Goal: Task Accomplishment & Management: Complete application form

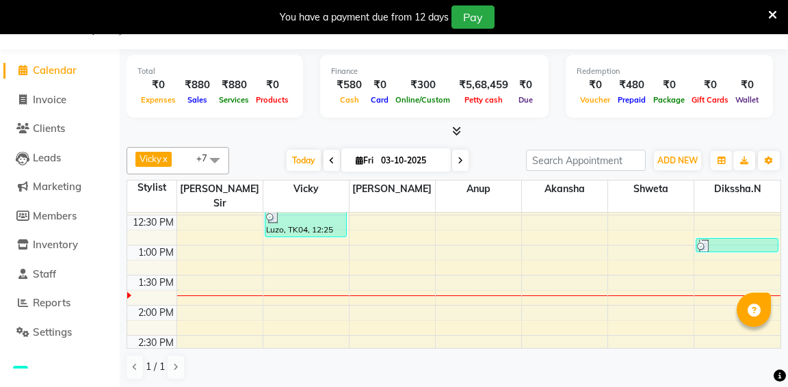
scroll to position [208, 0]
click at [55, 95] on span "Invoice" at bounding box center [50, 99] width 34 height 13
select select "service"
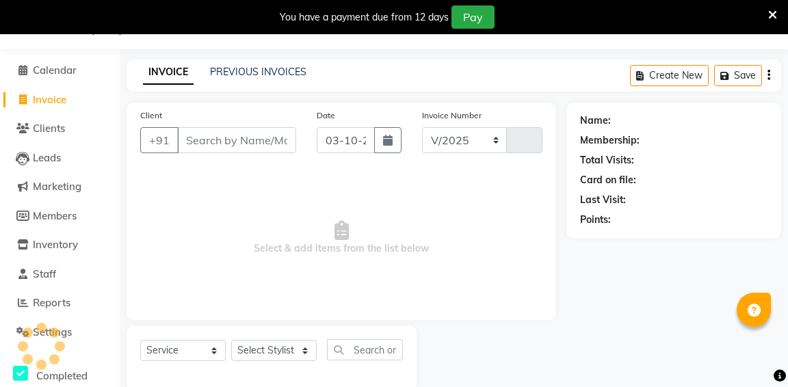
select select "6746"
type input "1354"
click at [232, 129] on input "Client" at bounding box center [236, 140] width 119 height 26
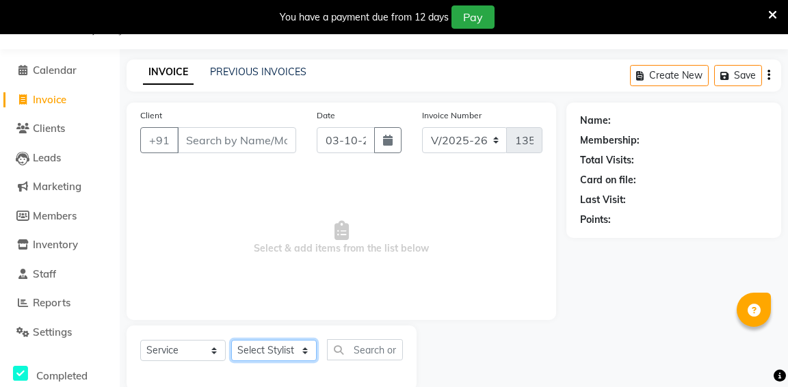
click at [259, 358] on select "Select Stylist aditya aishu akansha anup ashik Ayushi bhavin sir Dikssha.N Irsh…" at bounding box center [273, 350] width 85 height 21
select select "58202"
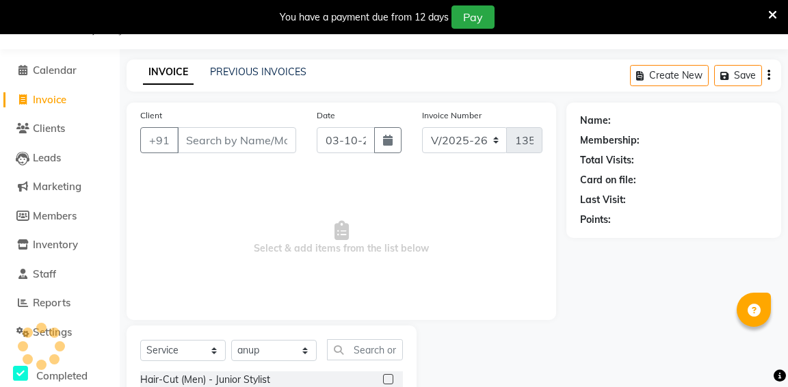
click at [392, 382] on div at bounding box center [393, 379] width 20 height 17
click at [386, 380] on label at bounding box center [388, 379] width 10 height 10
click at [386, 380] on input "checkbox" at bounding box center [387, 379] width 9 height 9
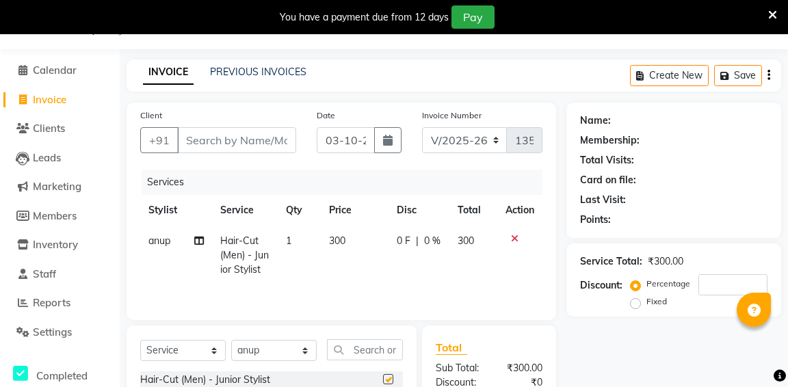
checkbox input "false"
click at [373, 353] on input "text" at bounding box center [365, 349] width 76 height 21
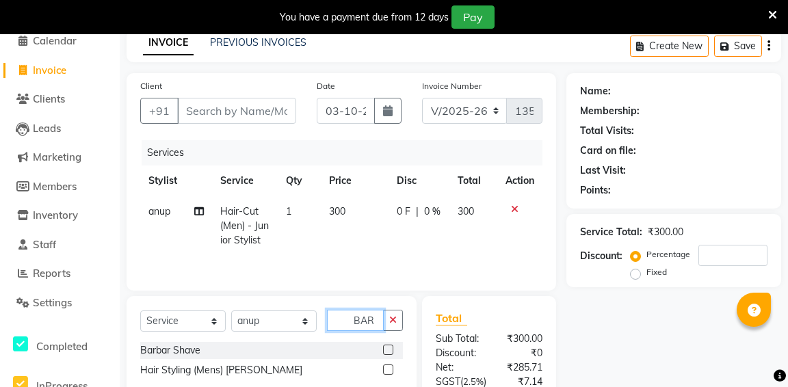
type input "BAR"
click at [388, 349] on label at bounding box center [388, 350] width 10 height 10
click at [388, 349] on input "checkbox" at bounding box center [387, 350] width 9 height 9
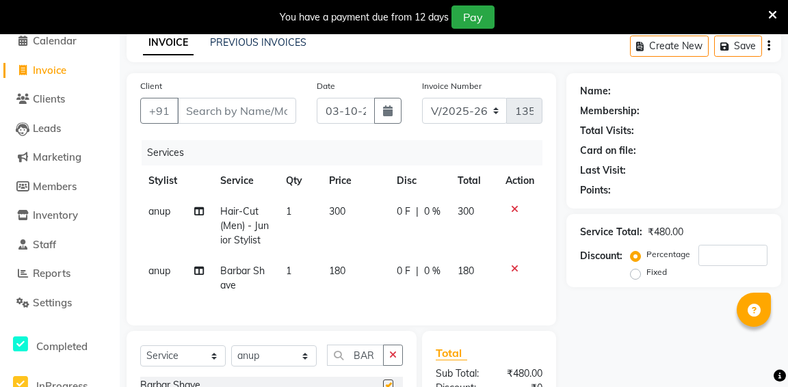
checkbox input "false"
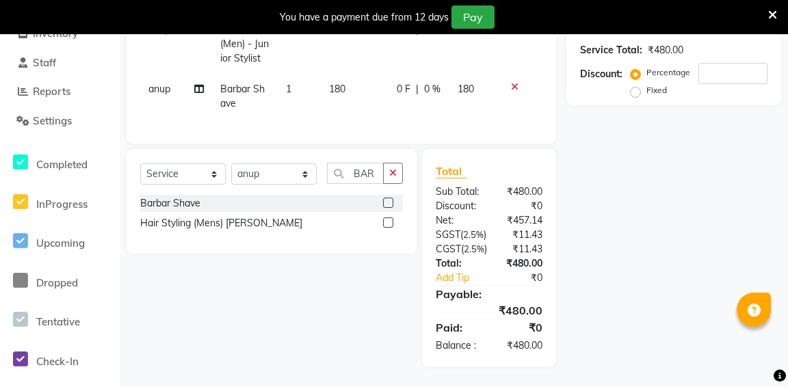
scroll to position [0, 0]
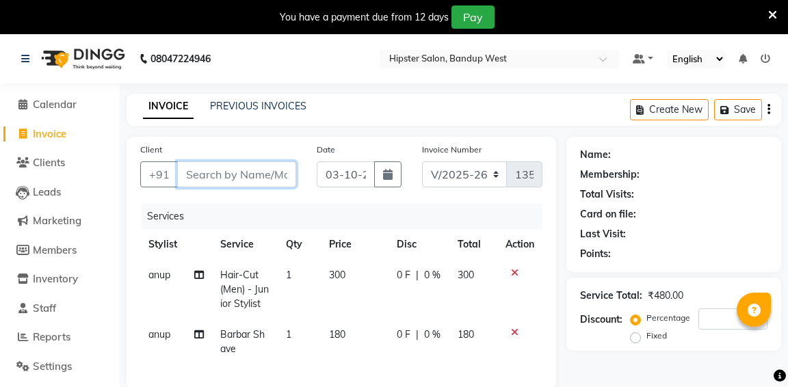
click at [276, 177] on input "Client" at bounding box center [236, 174] width 119 height 26
type input "88"
type input "0"
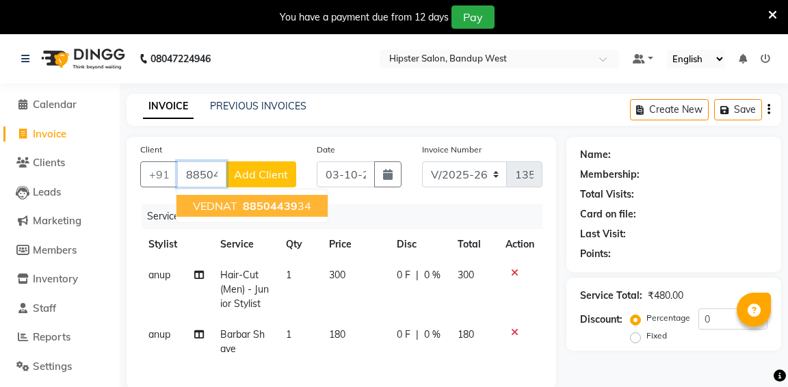
click at [236, 211] on span "VEDNAT" at bounding box center [215, 206] width 44 height 14
type input "8850443934"
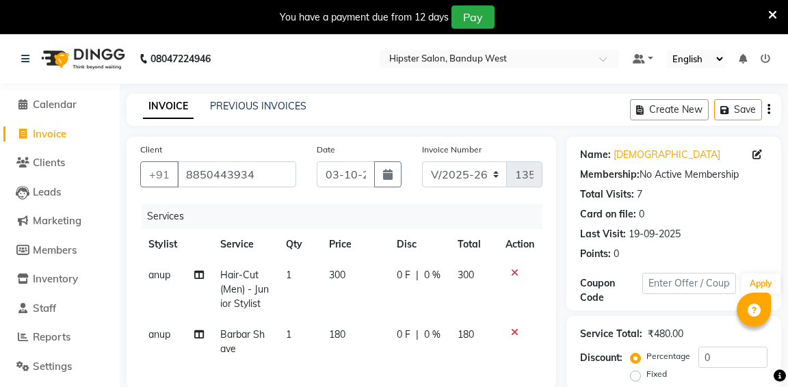
scroll to position [181, 0]
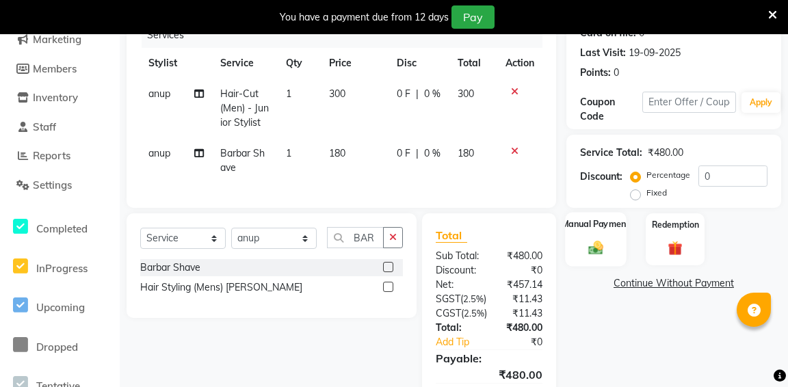
click at [611, 259] on div "Manual Payment" at bounding box center [595, 239] width 61 height 54
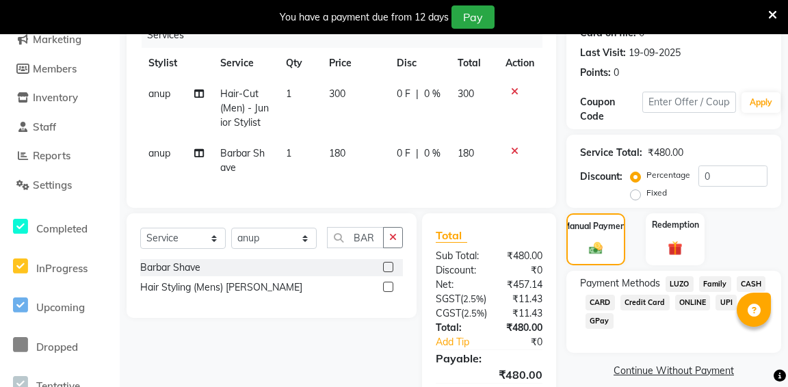
scroll to position [222, 0]
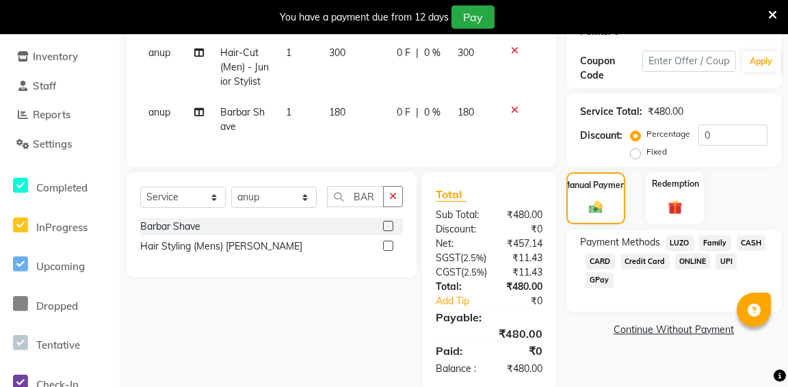
click at [598, 282] on span "GPay" at bounding box center [599, 280] width 28 height 16
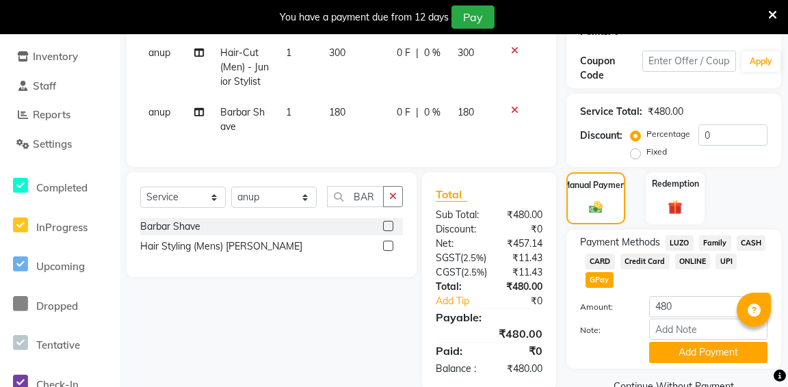
scroll to position [304, 0]
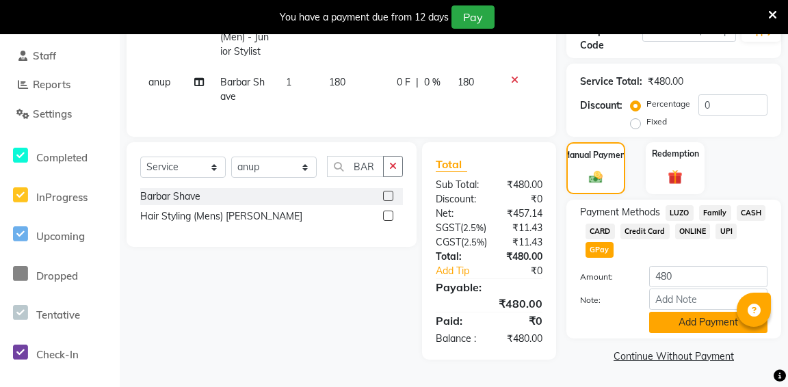
click at [711, 312] on button "Add Payment" at bounding box center [708, 322] width 118 height 21
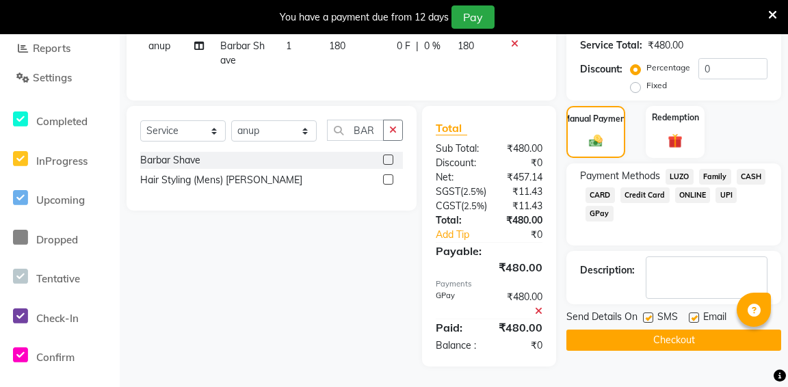
scroll to position [347, 0]
click at [678, 330] on button "Checkout" at bounding box center [673, 340] width 215 height 21
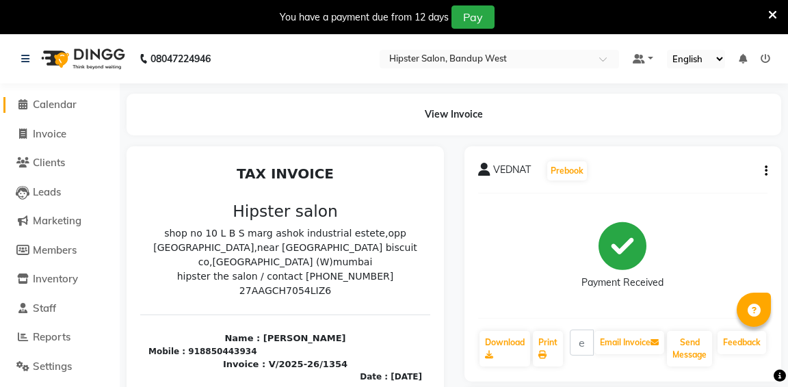
click at [71, 103] on span "Calendar" at bounding box center [55, 104] width 44 height 13
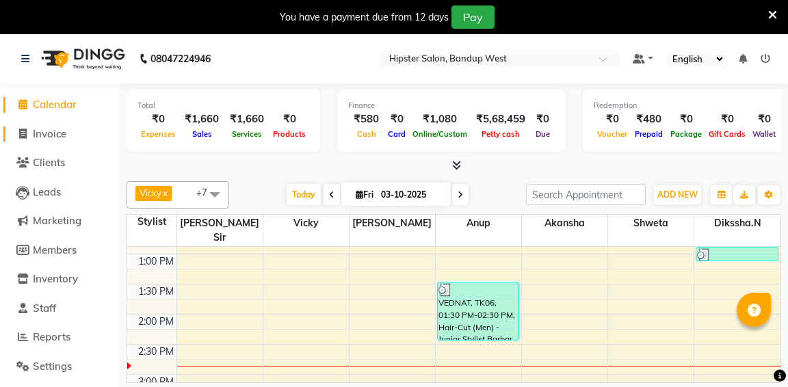
click at [50, 132] on span "Invoice" at bounding box center [50, 133] width 34 height 13
select select "service"
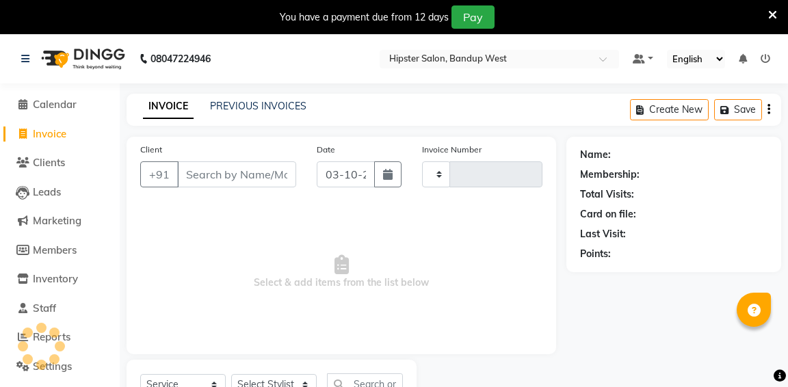
type input "1356"
select select "6746"
click at [62, 106] on span "Calendar" at bounding box center [55, 104] width 44 height 13
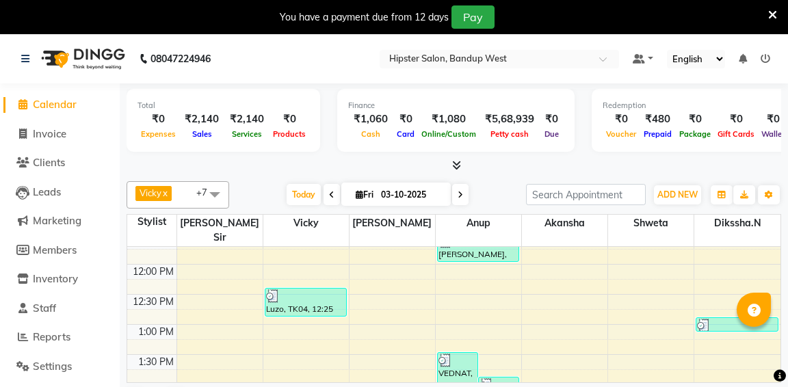
scroll to position [157, 0]
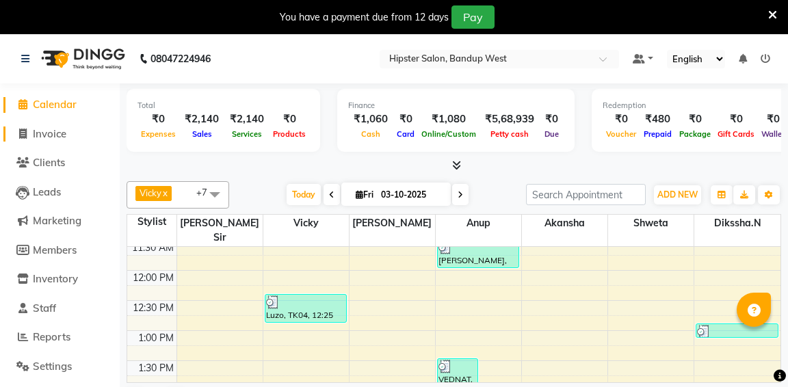
click at [58, 141] on link "Invoice" at bounding box center [59, 134] width 113 height 16
select select "service"
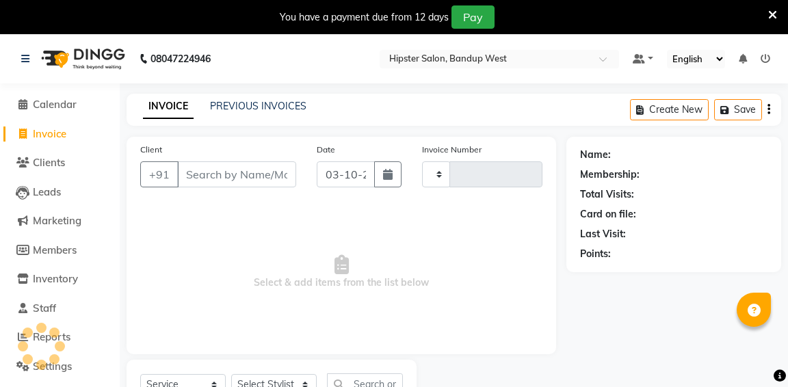
type input "1357"
select select "6746"
click at [232, 100] on link "PREVIOUS INVOICES" at bounding box center [258, 106] width 96 height 12
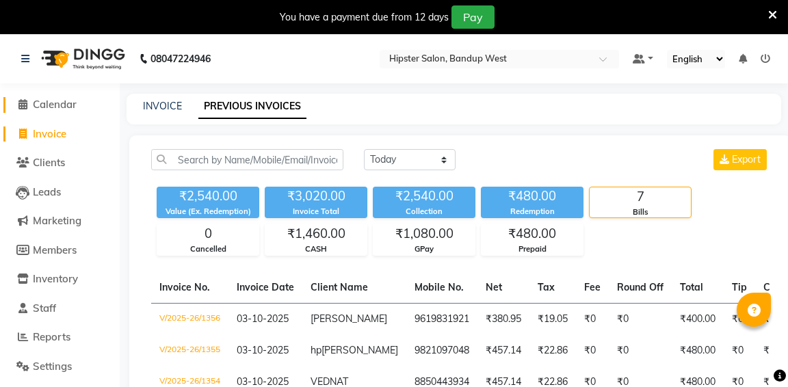
click at [59, 103] on span "Calendar" at bounding box center [55, 104] width 44 height 13
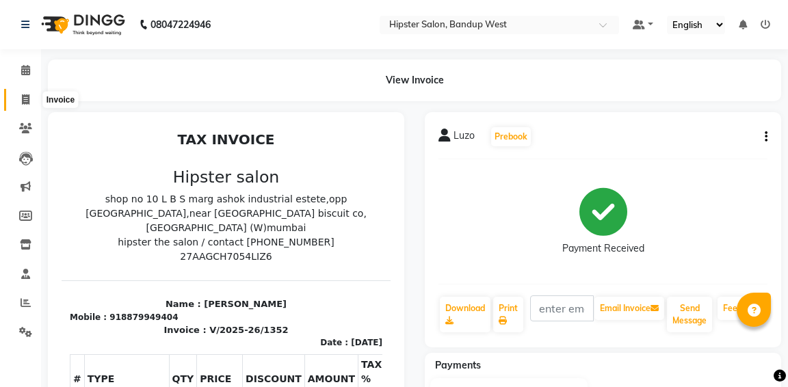
click at [25, 104] on icon at bounding box center [26, 99] width 8 height 10
select select "service"
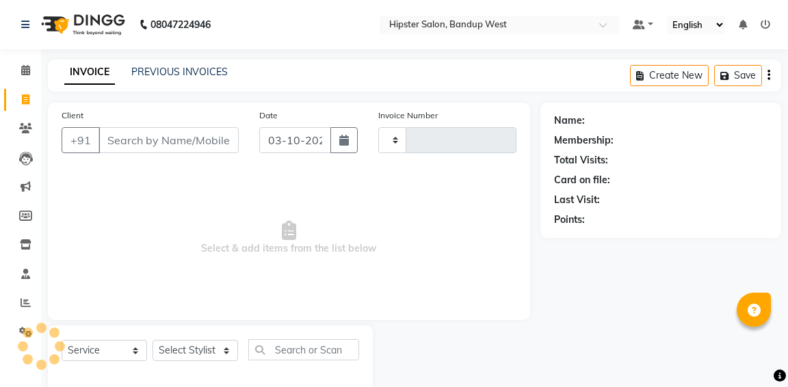
scroll to position [25, 0]
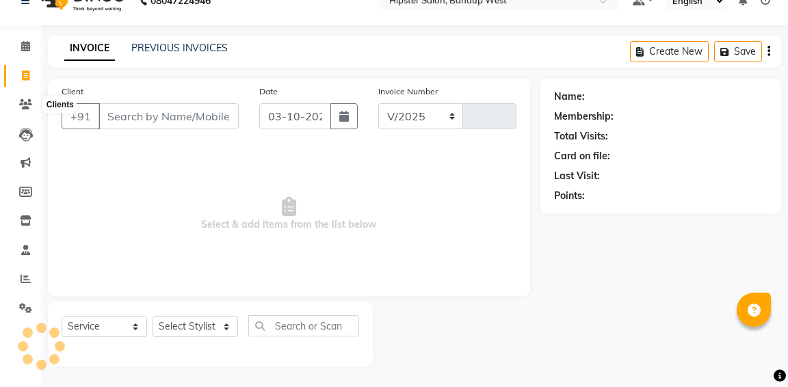
select select "6746"
type input "1355"
click at [200, 327] on select "Select Stylist aditya aishu akansha anup ashik Ayushi bhavin sir Dikssha.N Irsh…" at bounding box center [194, 326] width 85 height 21
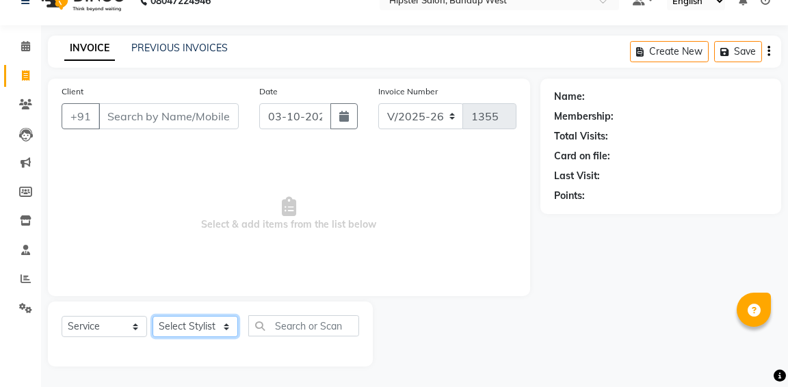
select select "58202"
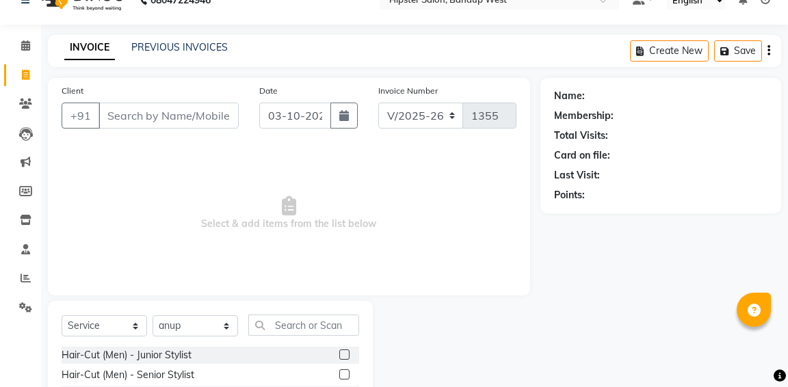
click at [343, 357] on label at bounding box center [344, 354] width 10 height 10
click at [343, 357] on input "checkbox" at bounding box center [343, 355] width 9 height 9
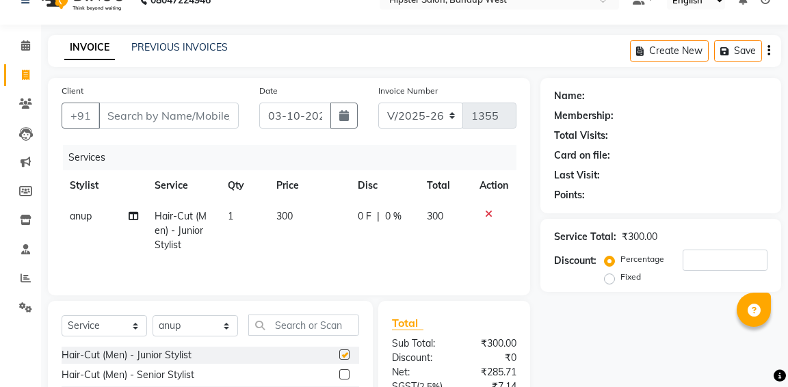
checkbox input "false"
click at [334, 333] on input "text" at bounding box center [303, 325] width 111 height 21
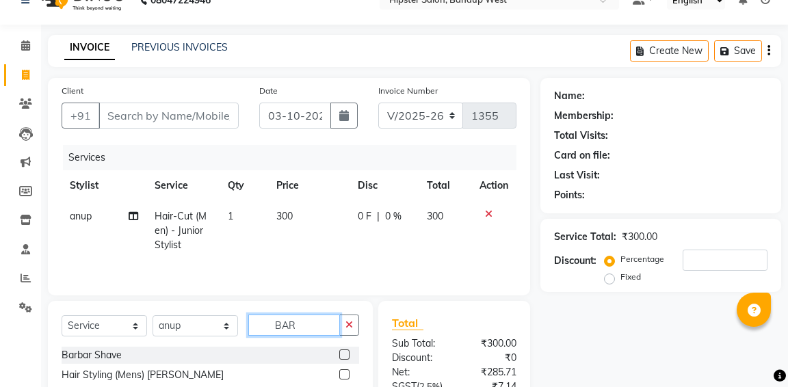
type input "BAR"
click at [344, 354] on label at bounding box center [344, 354] width 10 height 10
click at [344, 354] on input "checkbox" at bounding box center [343, 355] width 9 height 9
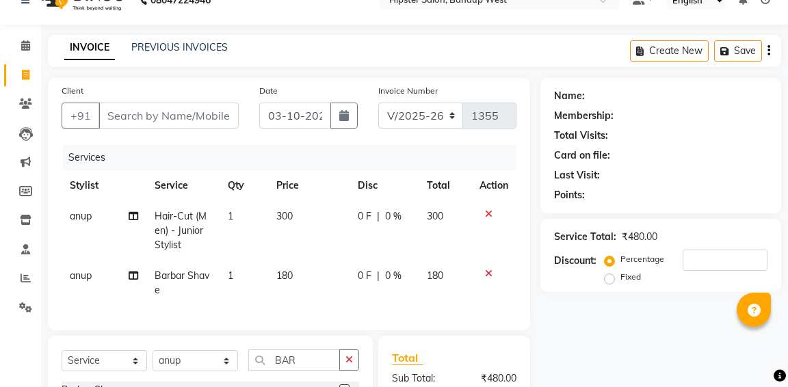
checkbox input "false"
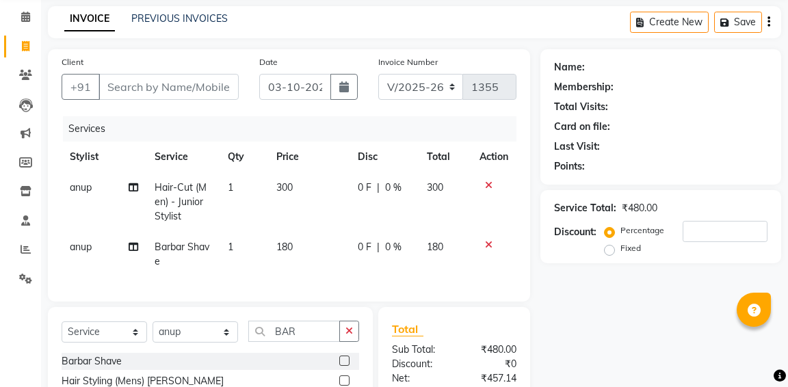
scroll to position [16, 0]
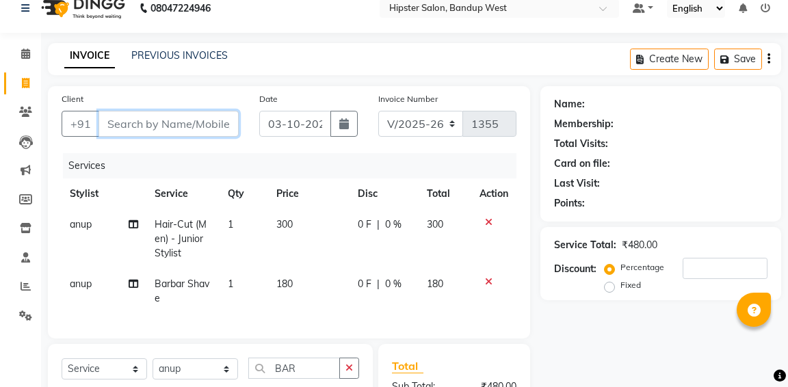
click at [152, 123] on input "Client" at bounding box center [168, 124] width 140 height 26
type input "9"
type input "0"
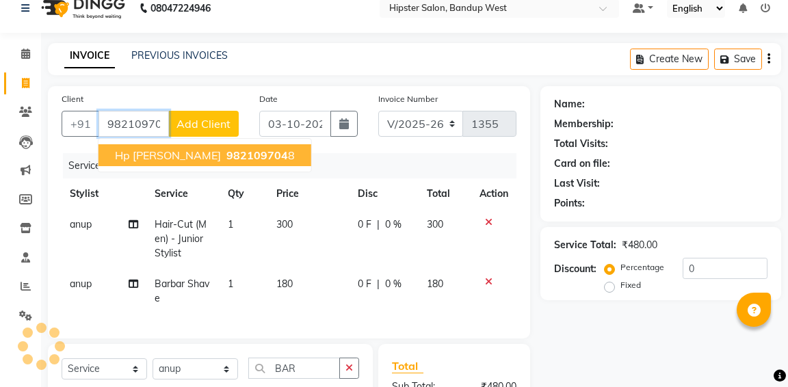
type input "9821097048"
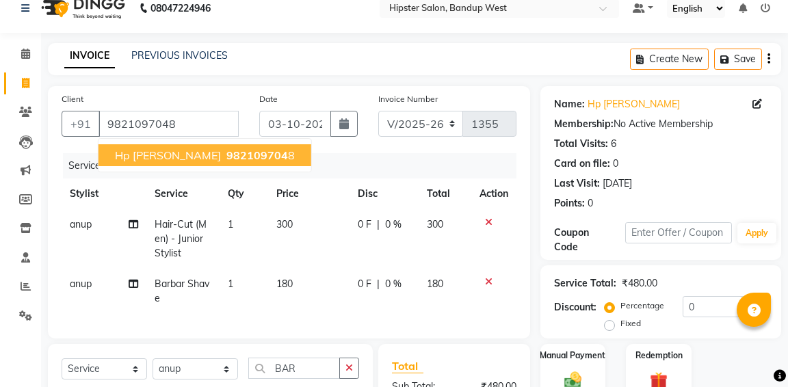
click at [155, 158] on span "hp singla" at bounding box center [168, 155] width 106 height 14
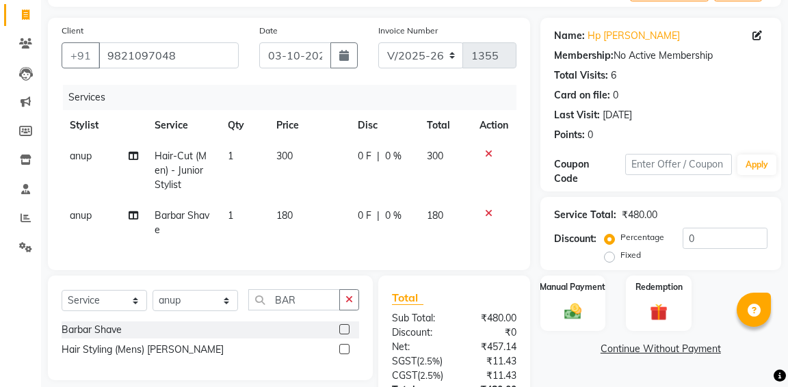
scroll to position [116, 0]
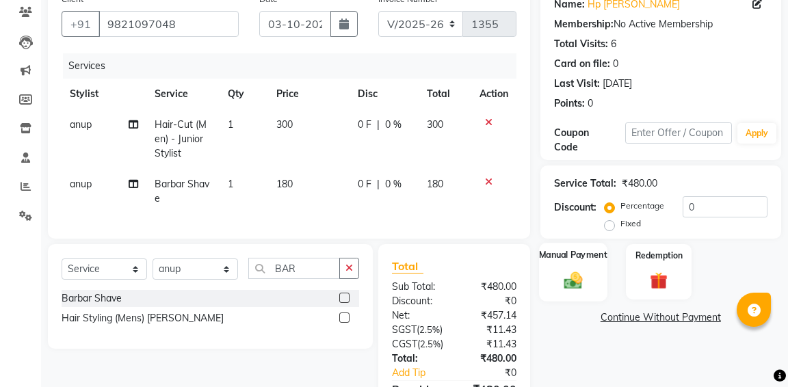
click at [583, 280] on img at bounding box center [572, 279] width 29 height 21
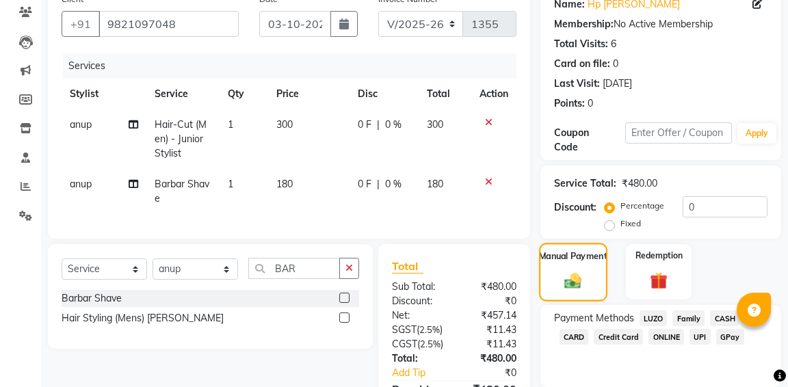
scroll to position [165, 0]
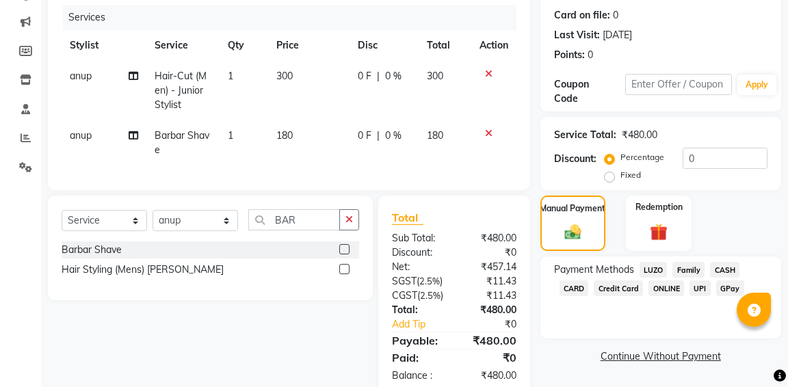
click at [727, 269] on span "CASH" at bounding box center [724, 270] width 29 height 16
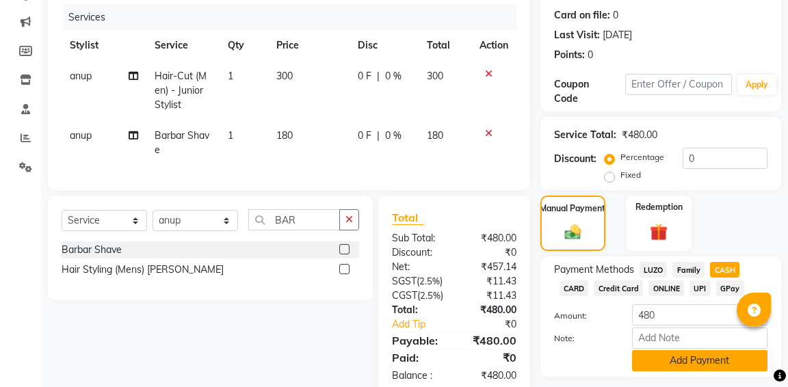
click at [713, 364] on button "Add Payment" at bounding box center [699, 360] width 135 height 21
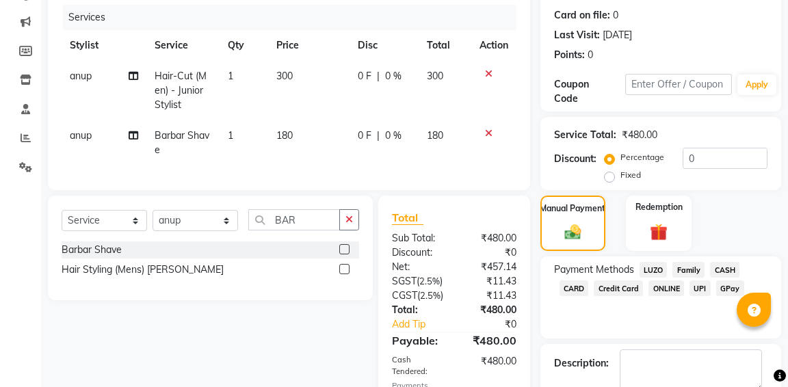
scroll to position [281, 0]
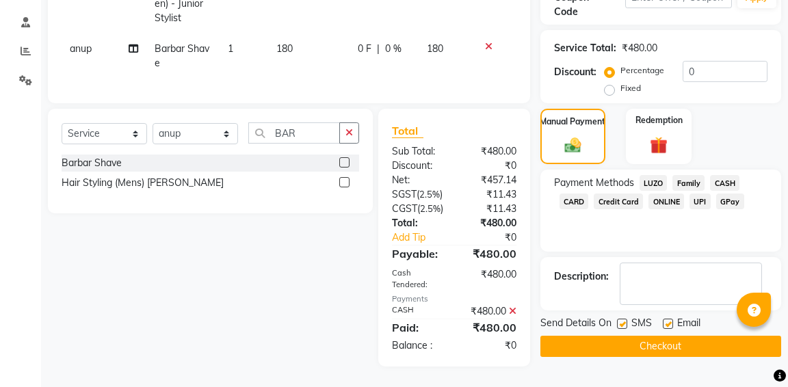
click at [692, 336] on button "Checkout" at bounding box center [660, 346] width 241 height 21
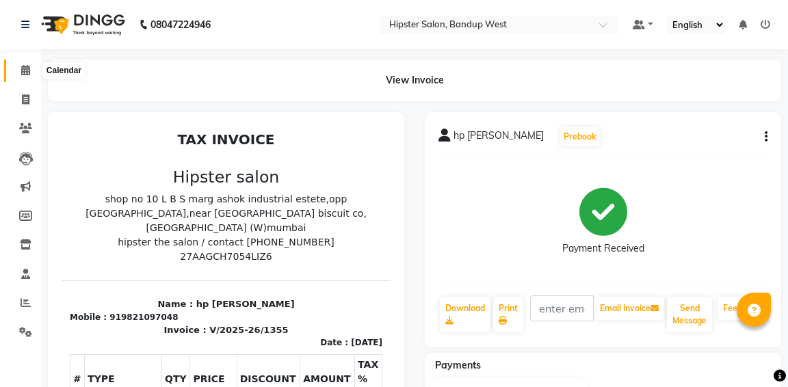
click at [29, 72] on span at bounding box center [26, 71] width 24 height 16
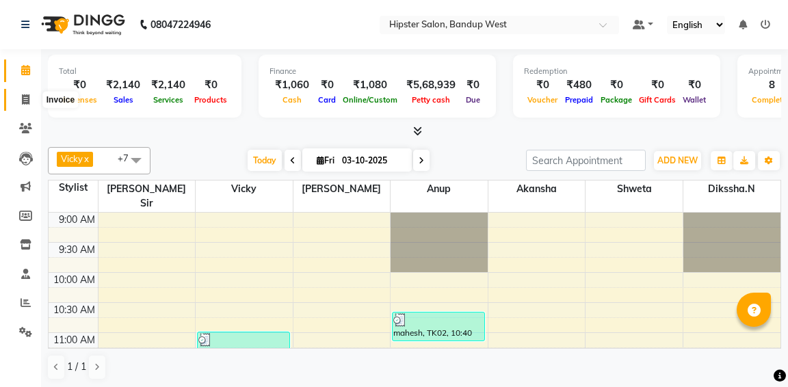
click at [15, 96] on span at bounding box center [26, 100] width 24 height 16
select select "service"
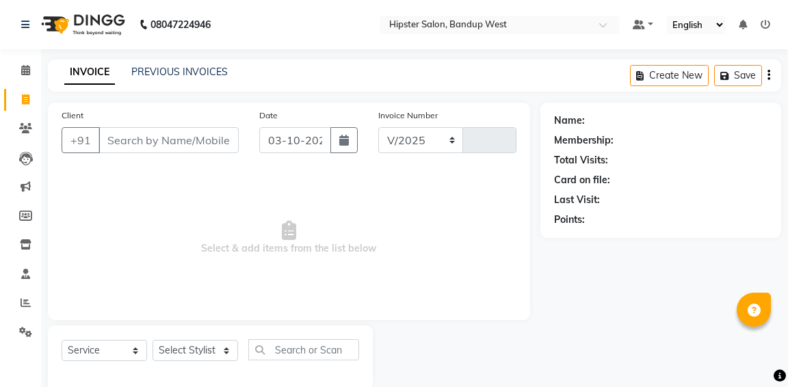
select select "6746"
type input "1356"
click at [143, 77] on link "PREVIOUS INVOICES" at bounding box center [179, 72] width 96 height 12
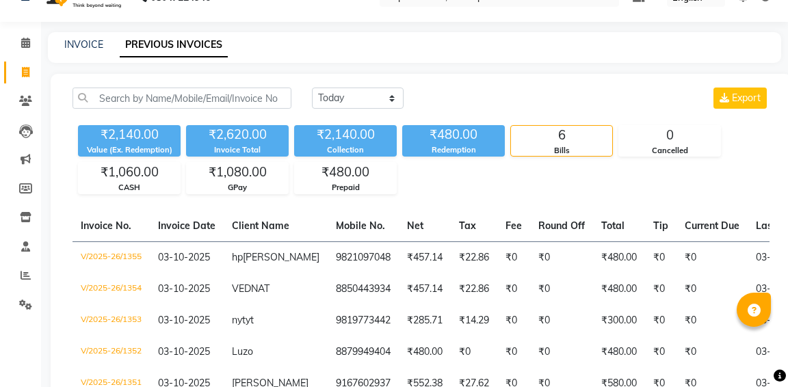
scroll to position [49, 0]
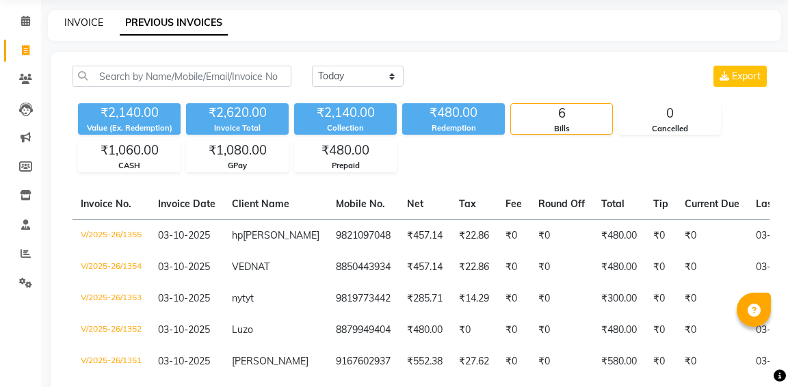
click at [76, 18] on link "INVOICE" at bounding box center [83, 22] width 39 height 12
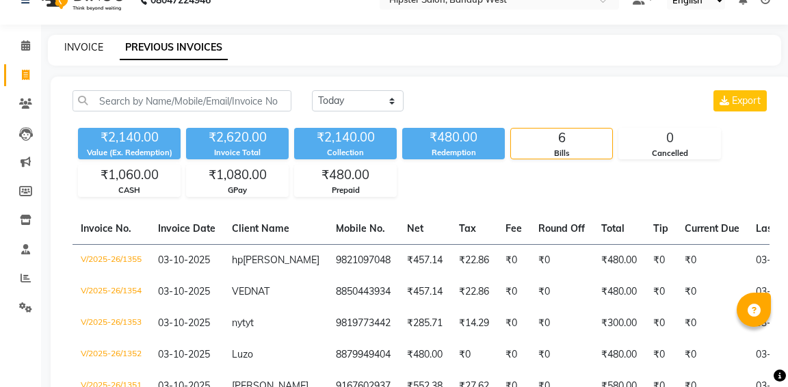
select select "service"
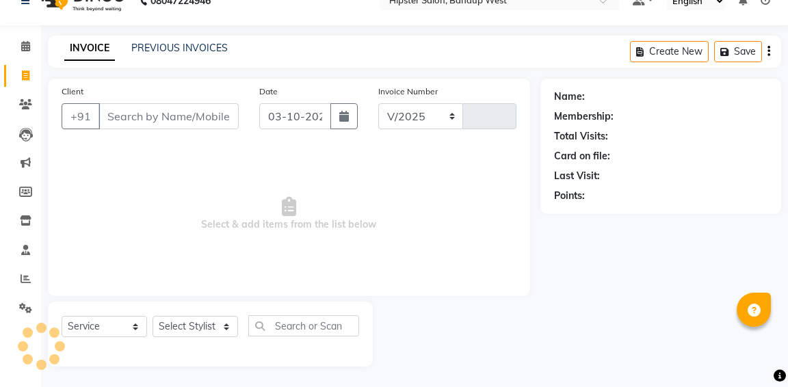
select select "6746"
type input "1356"
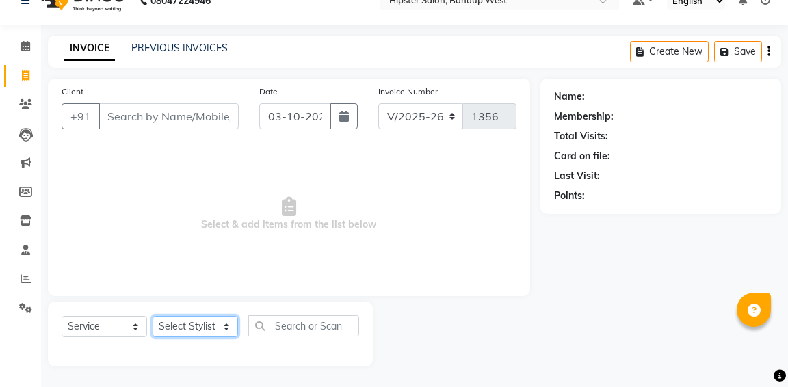
click at [200, 325] on select "Select Stylist aditya aishu akansha anup ashik Ayushi bhavin sir Dikssha.N Irsh…" at bounding box center [194, 326] width 85 height 21
select select "52835"
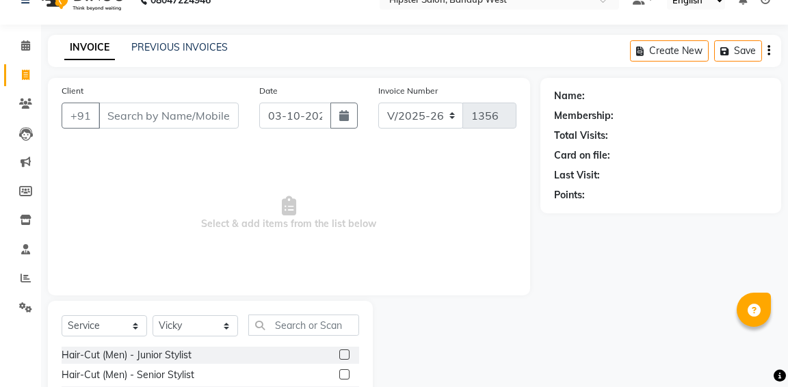
click at [344, 378] on label at bounding box center [344, 374] width 10 height 10
click at [344, 378] on input "checkbox" at bounding box center [343, 375] width 9 height 9
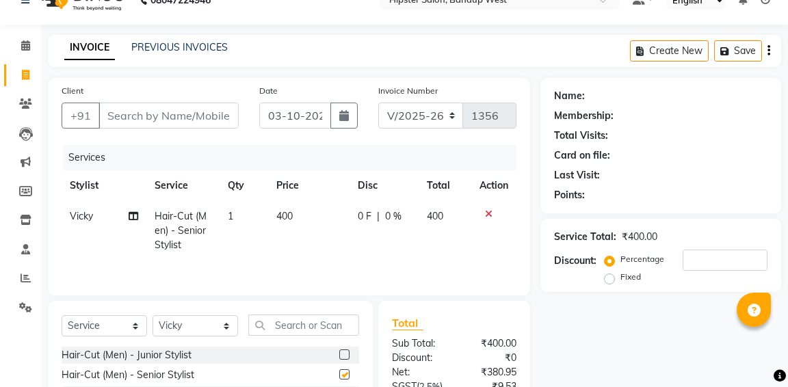
checkbox input "false"
click at [142, 120] on input "Client" at bounding box center [168, 116] width 140 height 26
type input "9"
type input "0"
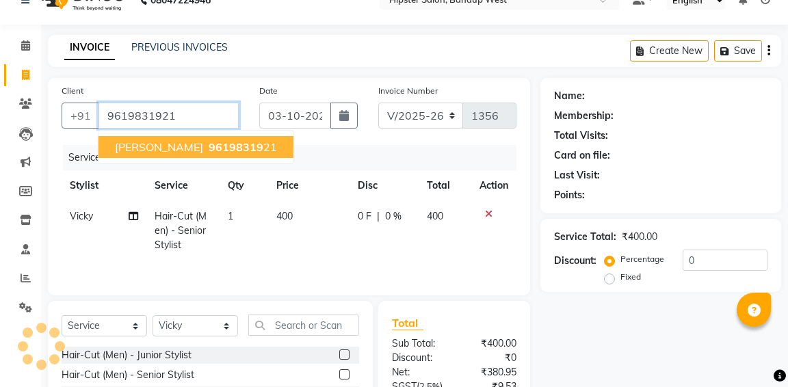
type input "9619831921"
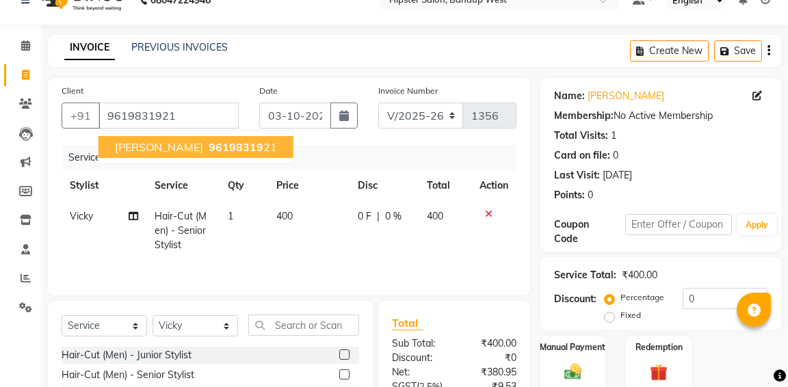
click at [150, 152] on span "sumeet" at bounding box center [159, 147] width 88 height 14
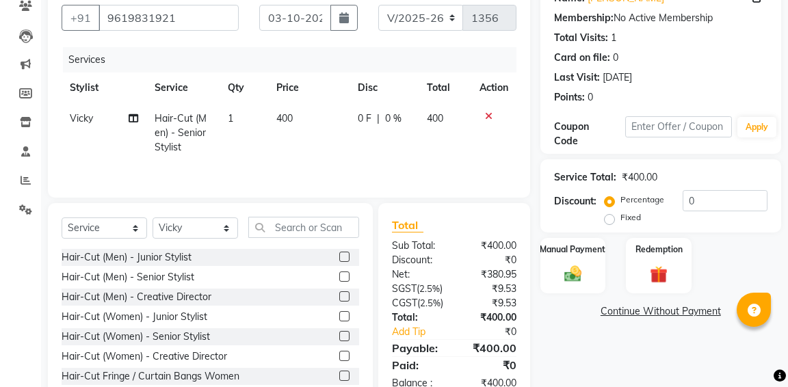
scroll to position [36, 0]
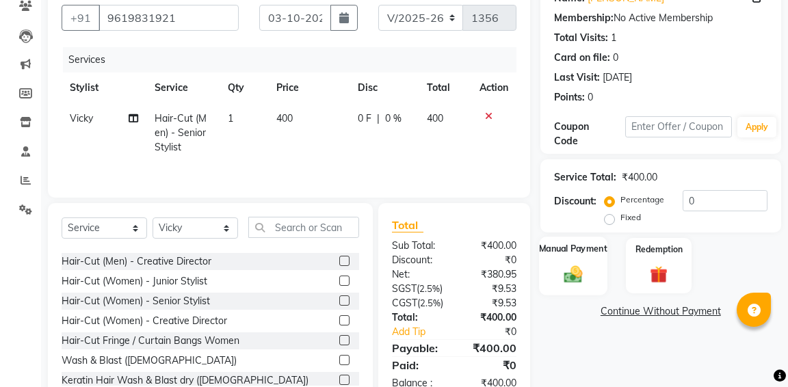
click at [581, 267] on img at bounding box center [572, 273] width 29 height 21
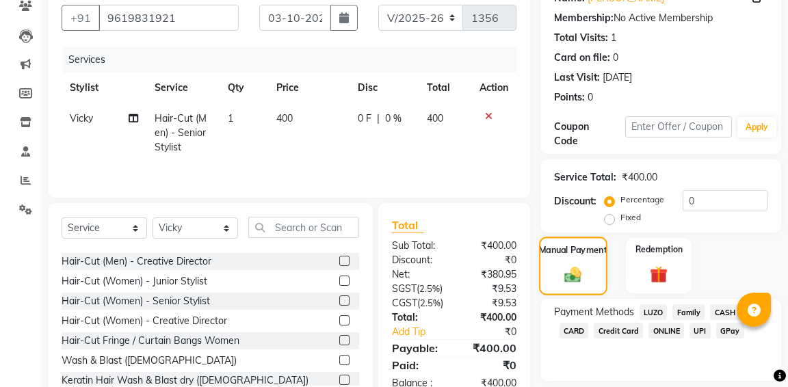
scroll to position [189, 0]
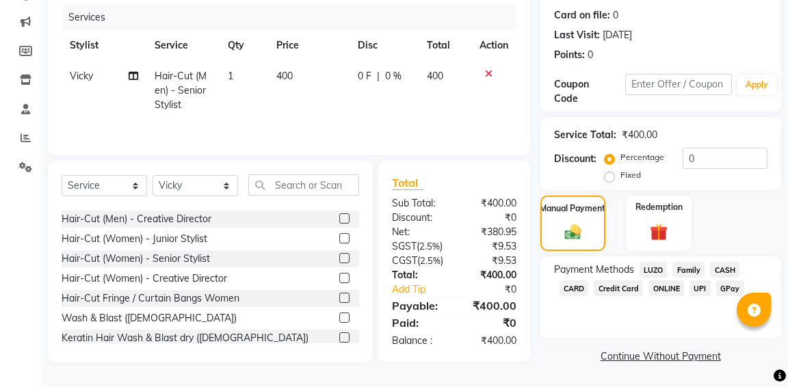
click at [720, 262] on span "CASH" at bounding box center [724, 270] width 29 height 16
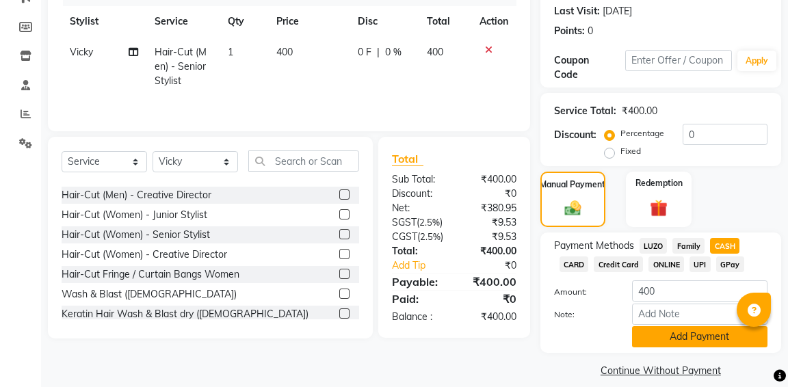
click at [693, 341] on button "Add Payment" at bounding box center [699, 336] width 135 height 21
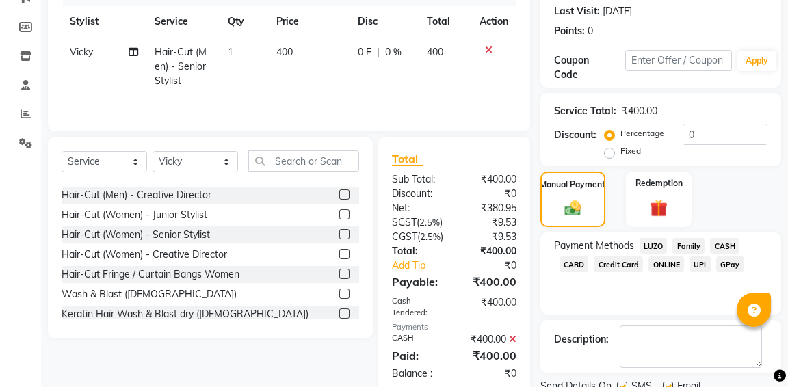
scroll to position [246, 0]
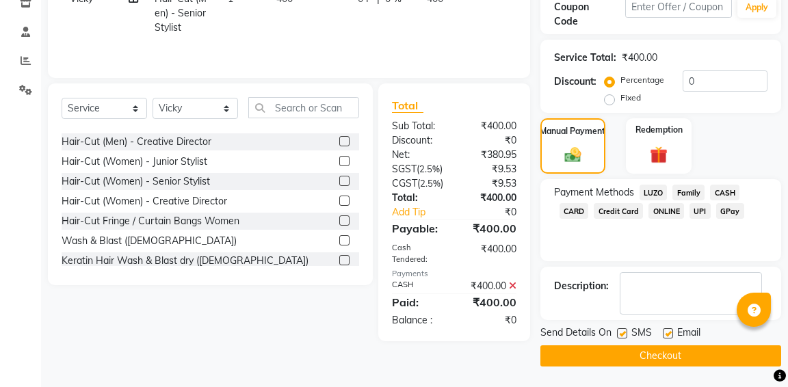
click at [661, 353] on button "Checkout" at bounding box center [660, 355] width 241 height 21
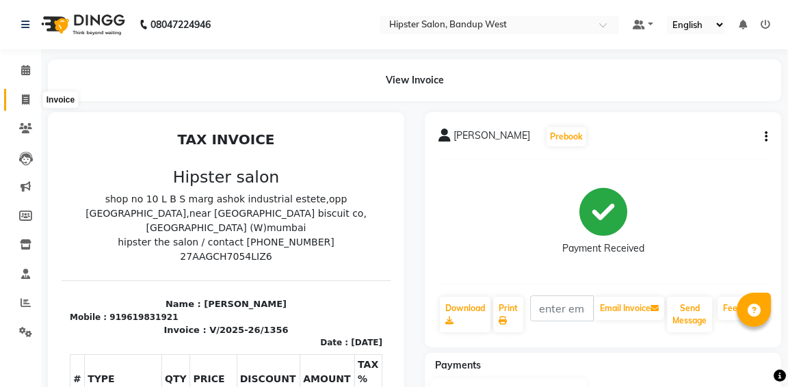
click at [24, 98] on icon at bounding box center [26, 99] width 8 height 10
select select "service"
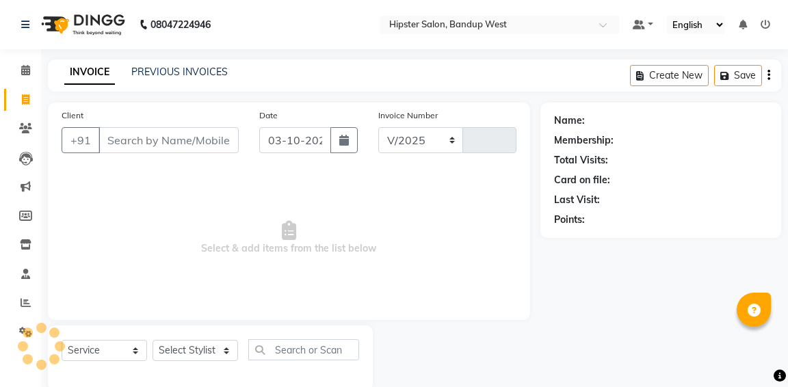
select select "6746"
type input "1357"
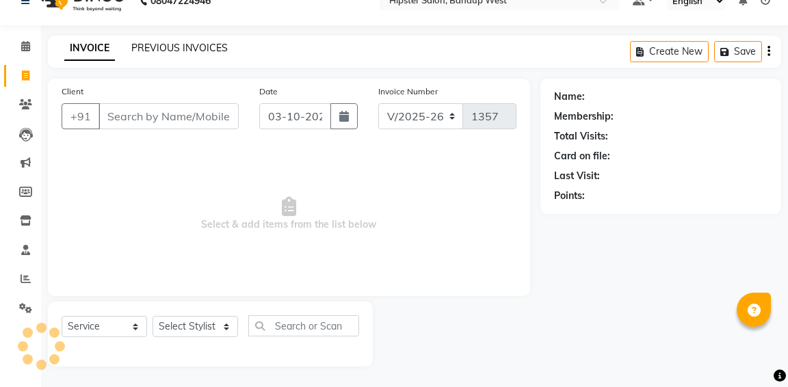
click at [186, 46] on link "PREVIOUS INVOICES" at bounding box center [179, 48] width 96 height 12
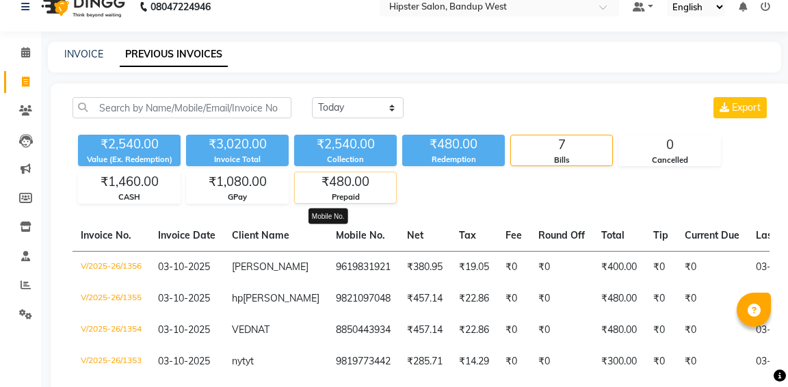
scroll to position [19, 0]
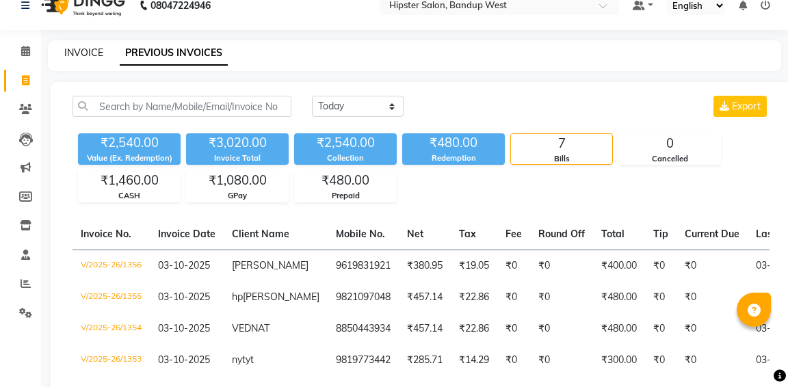
click at [84, 51] on link "INVOICE" at bounding box center [83, 52] width 39 height 12
select select "service"
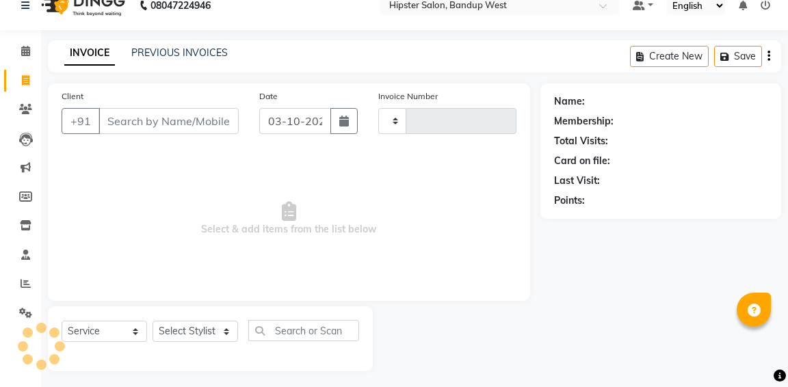
scroll to position [25, 0]
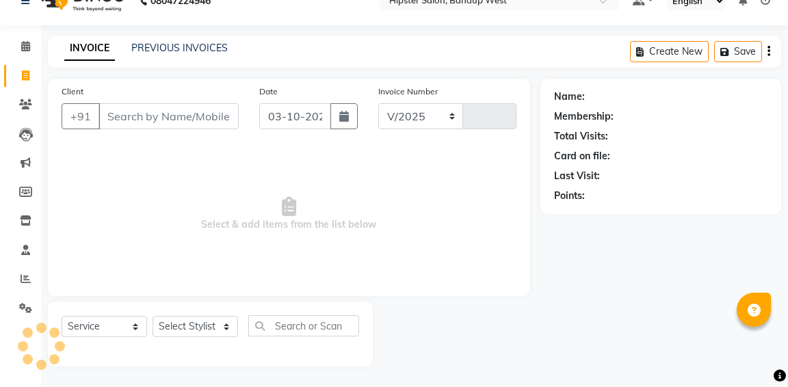
select select "6746"
type input "1357"
click at [124, 127] on input "Client" at bounding box center [168, 116] width 140 height 26
type input "9"
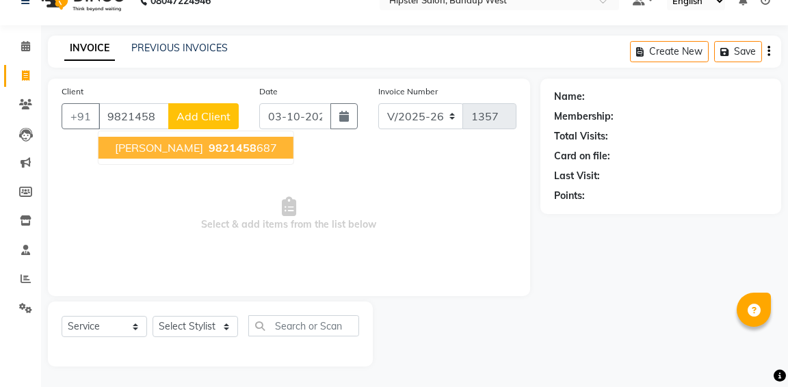
click at [131, 146] on span "pushpa" at bounding box center [159, 148] width 88 height 14
type input "9821458687"
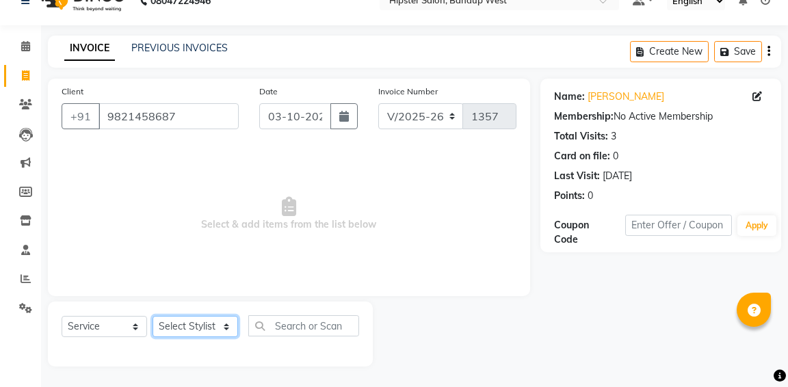
click at [201, 329] on select "Select Stylist aditya aishu akansha anup ashik Ayushi bhavin sir Dikssha.N Irsh…" at bounding box center [194, 326] width 85 height 21
select select "58202"
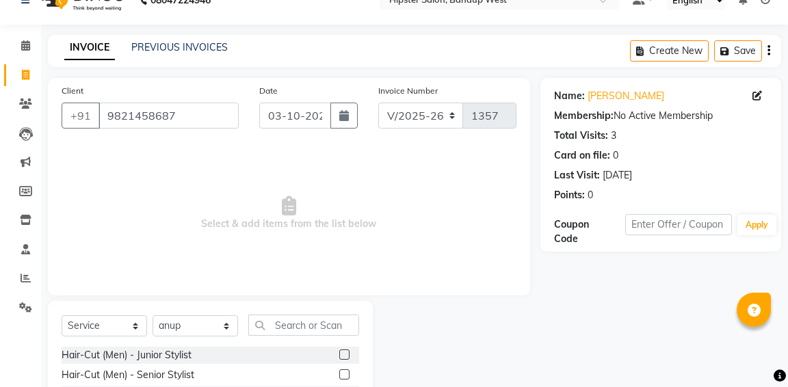
click at [344, 354] on label at bounding box center [344, 354] width 10 height 10
click at [344, 354] on input "checkbox" at bounding box center [343, 355] width 9 height 9
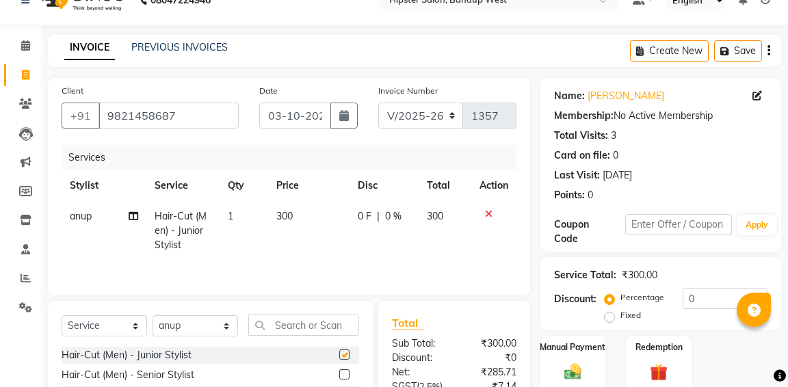
checkbox input "false"
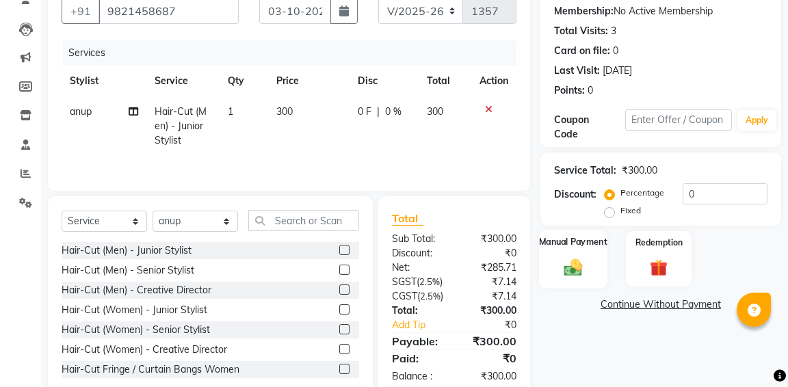
click at [600, 252] on div "Manual Payment" at bounding box center [573, 259] width 68 height 58
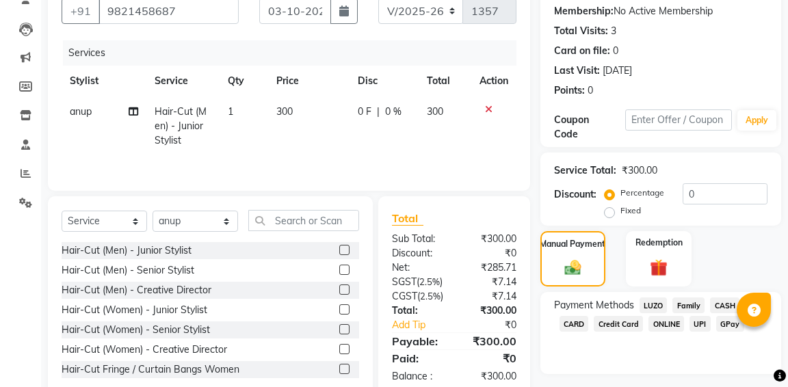
scroll to position [189, 0]
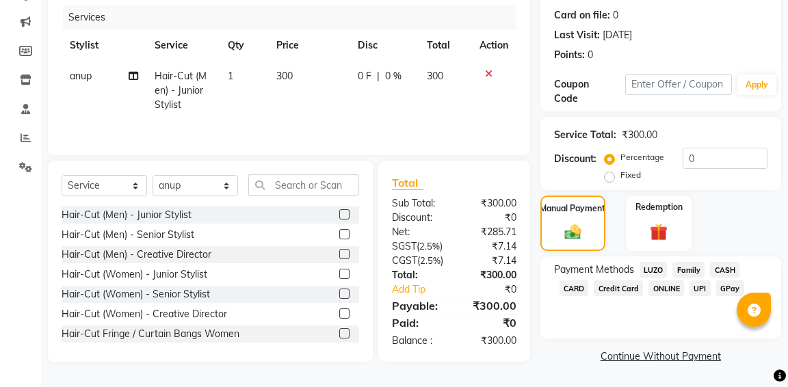
click at [730, 280] on span "GPay" at bounding box center [730, 288] width 28 height 16
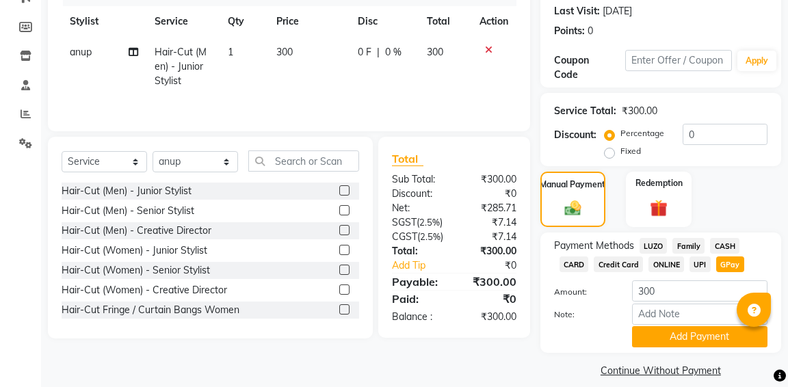
scroll to position [205, 0]
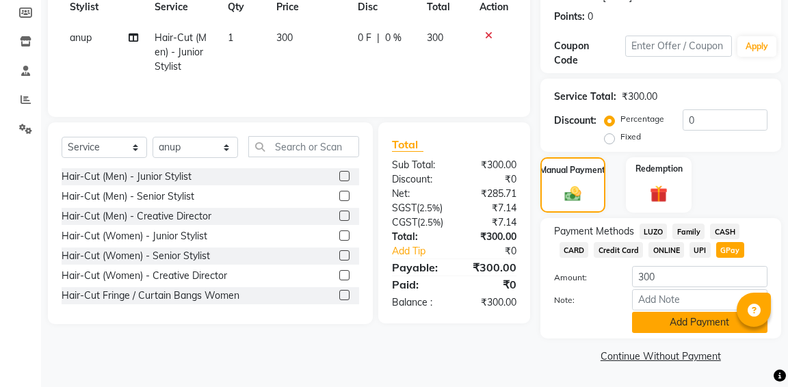
click at [676, 323] on button "Add Payment" at bounding box center [699, 322] width 135 height 21
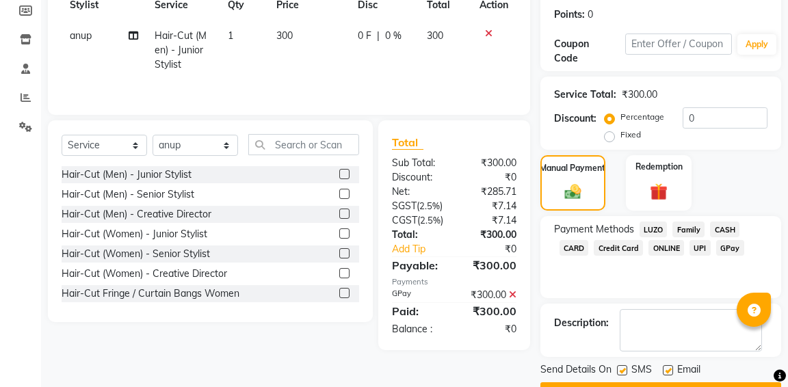
scroll to position [241, 0]
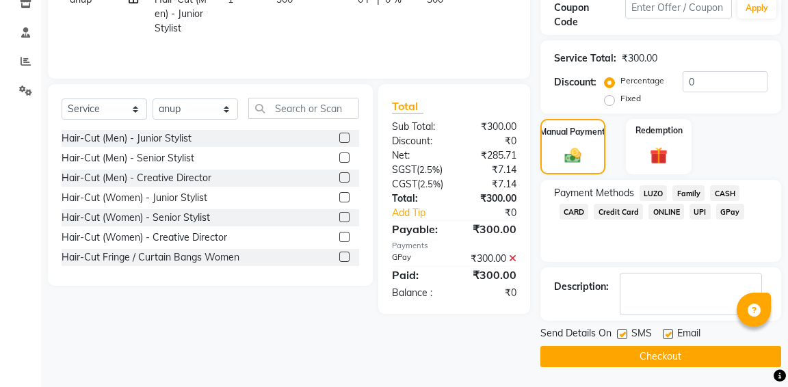
click at [634, 352] on button "Checkout" at bounding box center [660, 356] width 241 height 21
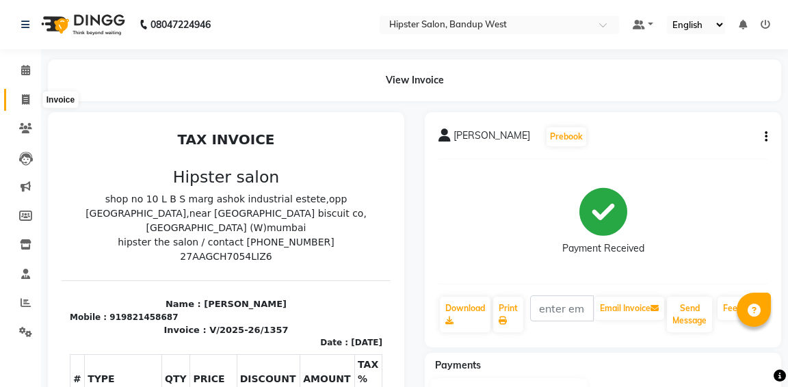
click at [25, 102] on icon at bounding box center [26, 99] width 8 height 10
select select "service"
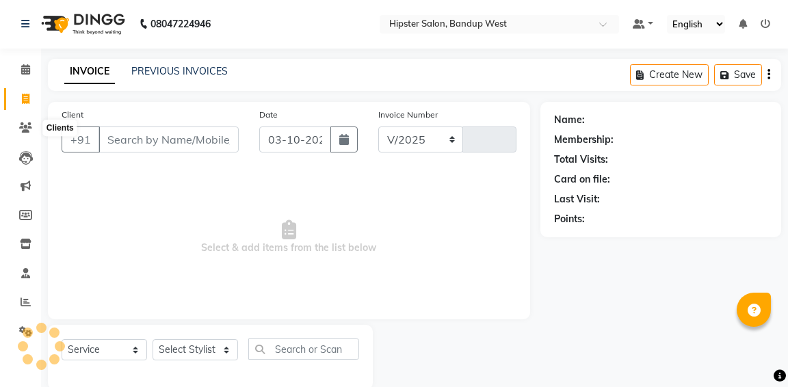
select select "6746"
type input "1358"
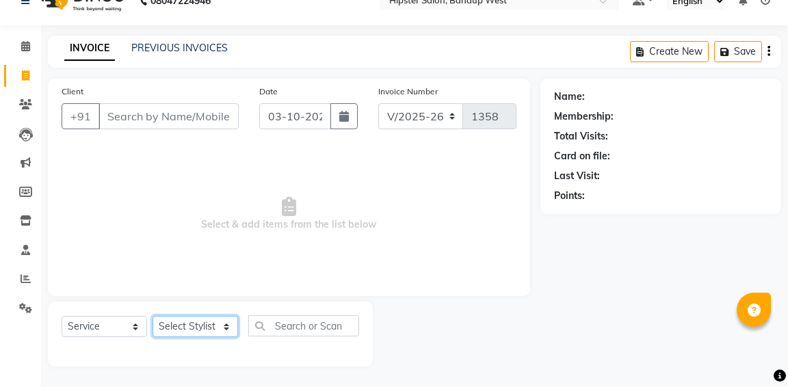
click at [203, 332] on select "Select Stylist aditya aishu akansha anup ashik Ayushi bhavin sir Dikssha.N Irsh…" at bounding box center [194, 326] width 85 height 21
select select "58202"
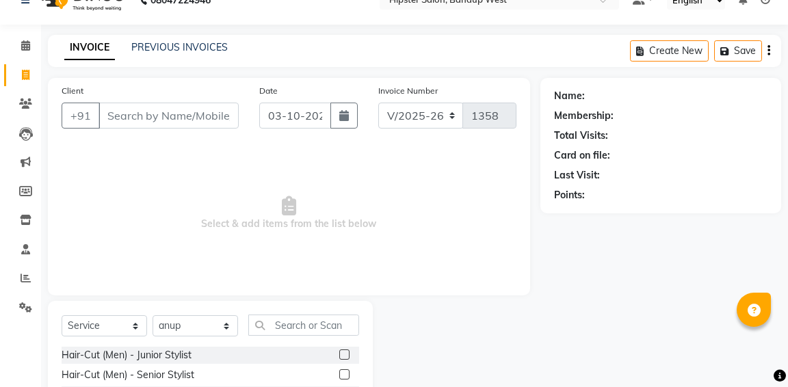
click at [345, 356] on label at bounding box center [344, 354] width 10 height 10
click at [345, 356] on input "checkbox" at bounding box center [343, 355] width 9 height 9
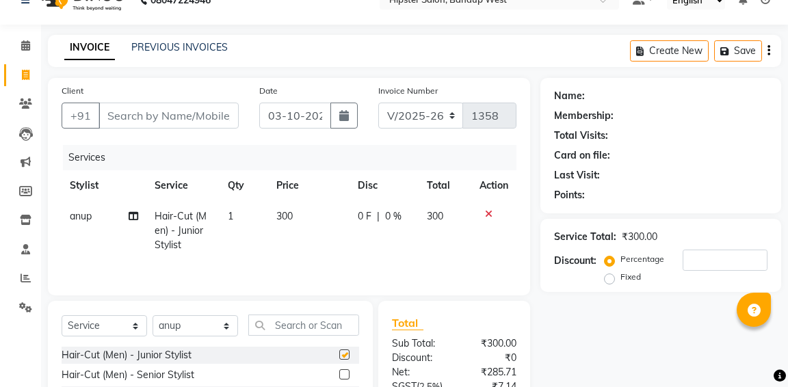
checkbox input "false"
click at [211, 117] on input "Client" at bounding box center [168, 116] width 140 height 26
type input "8"
type input "0"
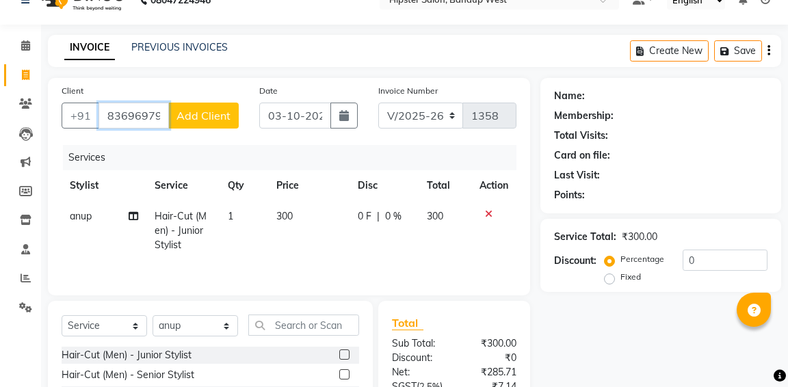
type input "8369697953"
click at [206, 116] on span "Add Client" at bounding box center [203, 116] width 54 height 14
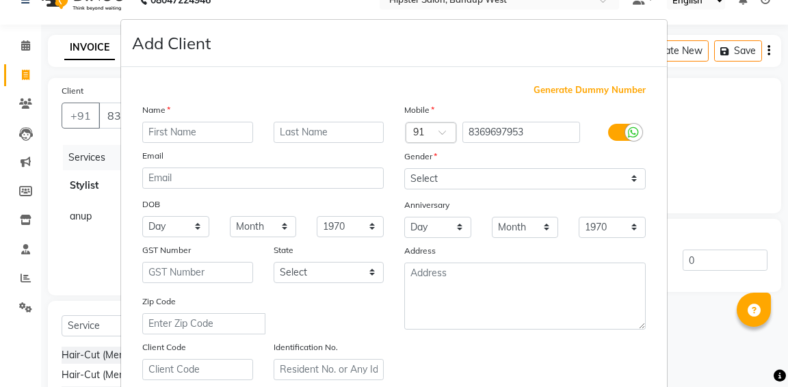
click at [202, 127] on input "text" at bounding box center [197, 132] width 111 height 21
type input "SHAKSHAM"
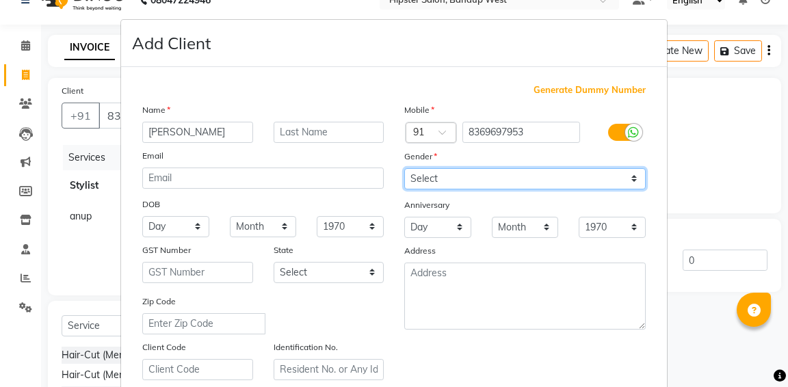
click at [565, 181] on select "Select Male Female Other Prefer Not To Say" at bounding box center [524, 178] width 241 height 21
select select "male"
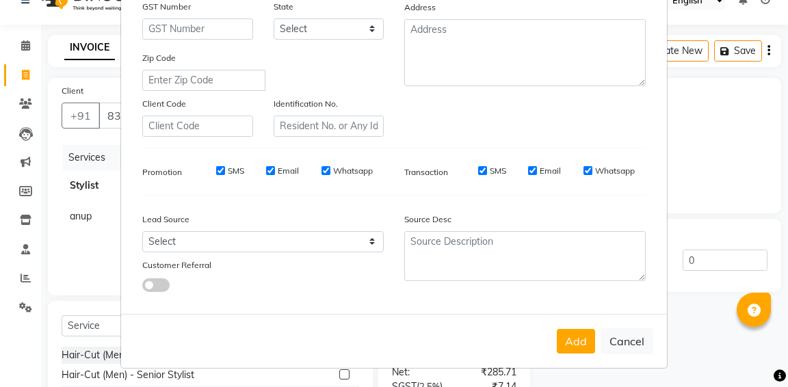
scroll to position [251, 0]
click at [586, 342] on button "Add" at bounding box center [576, 340] width 38 height 25
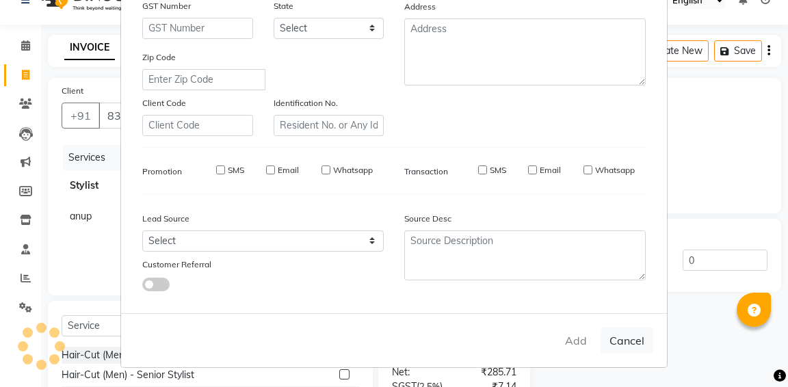
select select
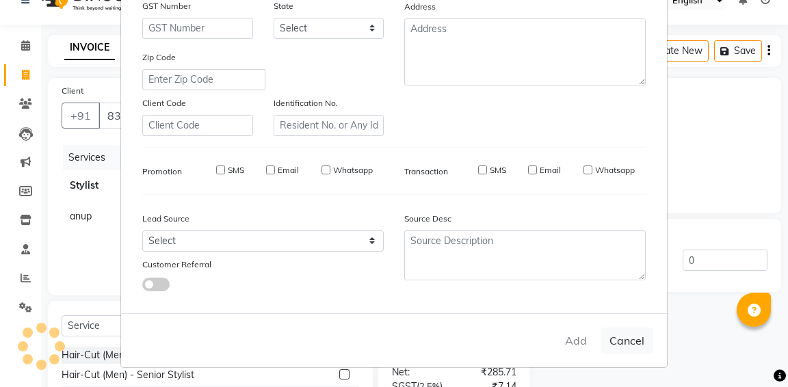
select select
checkbox input "false"
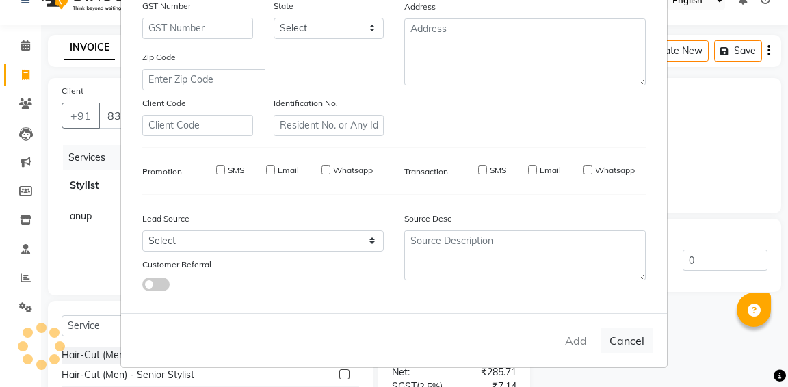
checkbox input "false"
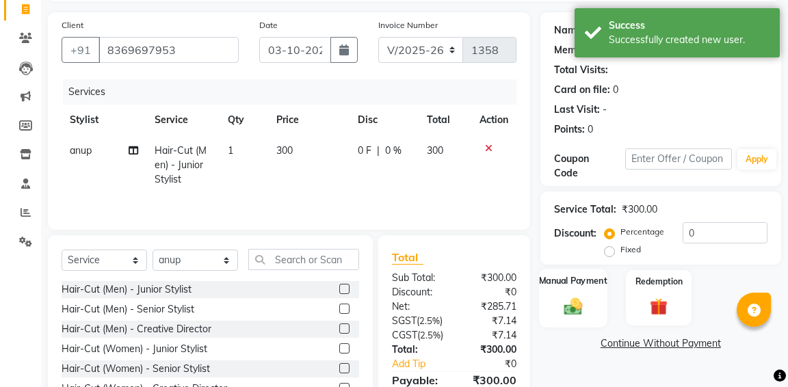
scroll to position [109, 0]
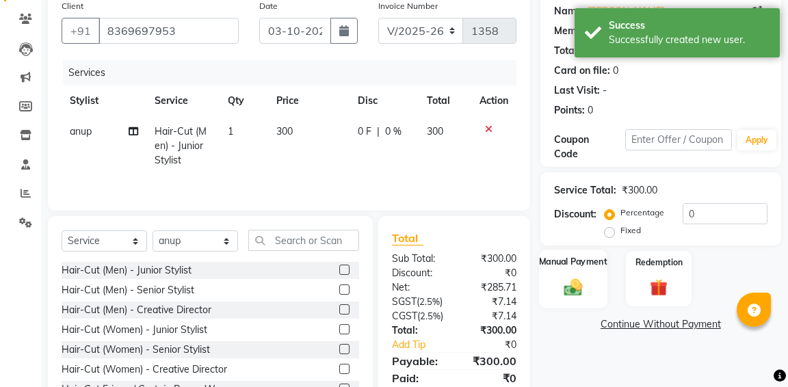
click at [596, 288] on div "Manual Payment" at bounding box center [573, 279] width 68 height 58
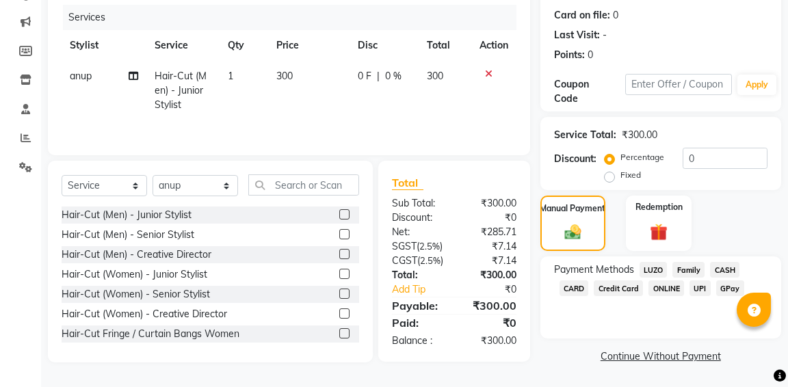
scroll to position [189, 0]
click at [696, 280] on span "UPI" at bounding box center [699, 288] width 21 height 16
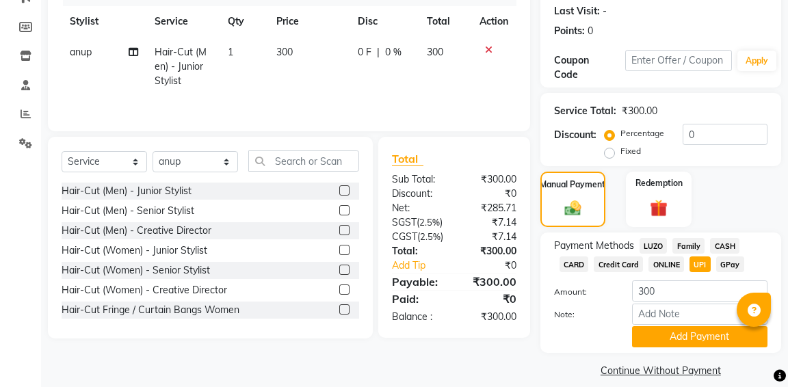
scroll to position [205, 0]
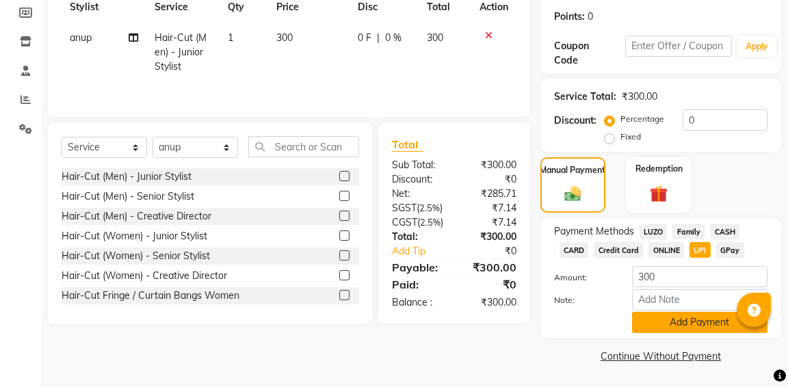
click at [702, 321] on button "Add Payment" at bounding box center [699, 322] width 135 height 21
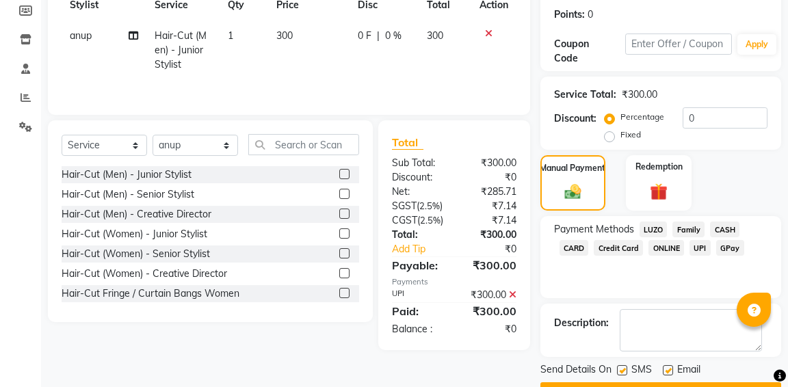
scroll to position [239, 0]
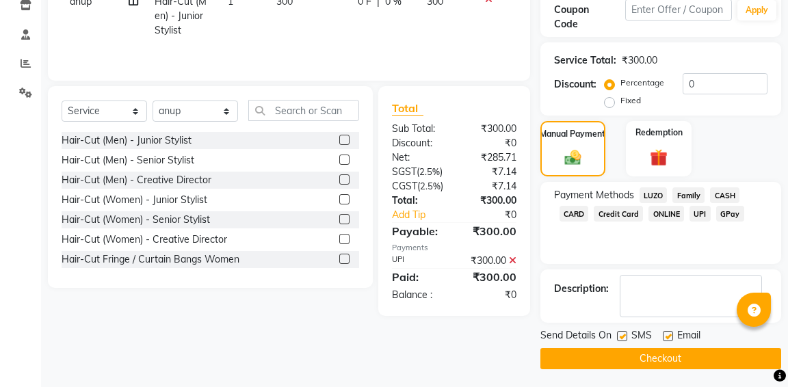
click at [721, 214] on span "GPay" at bounding box center [730, 214] width 28 height 16
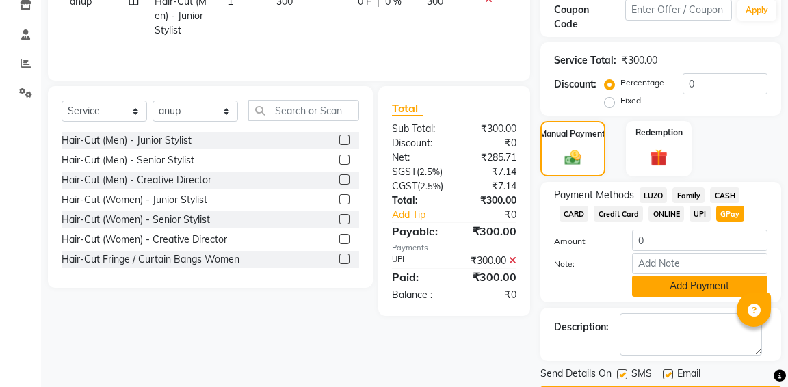
click at [708, 291] on button "Add Payment" at bounding box center [699, 286] width 135 height 21
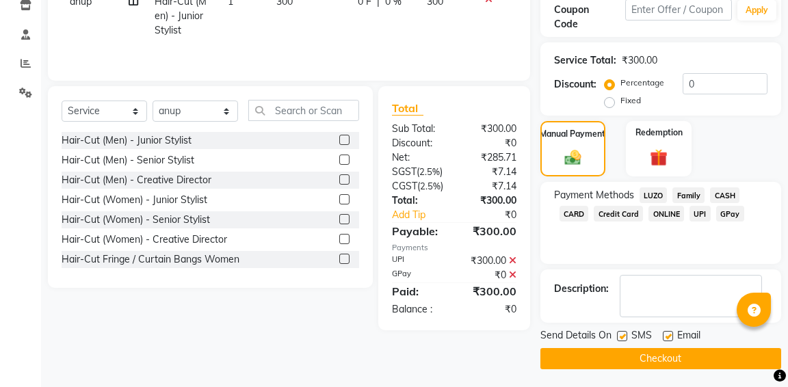
scroll to position [241, 0]
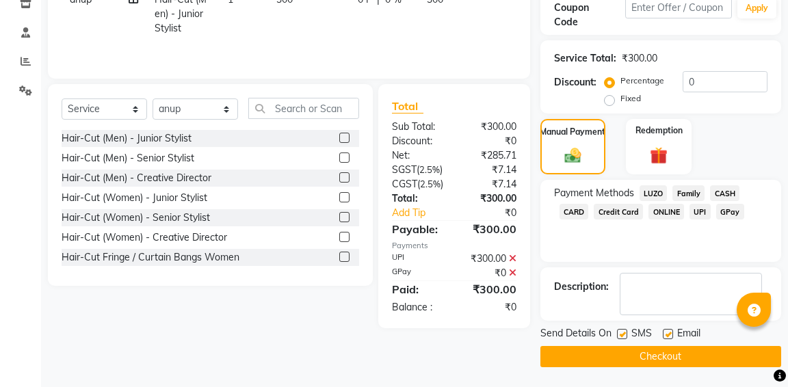
click at [680, 354] on button "Checkout" at bounding box center [660, 356] width 241 height 21
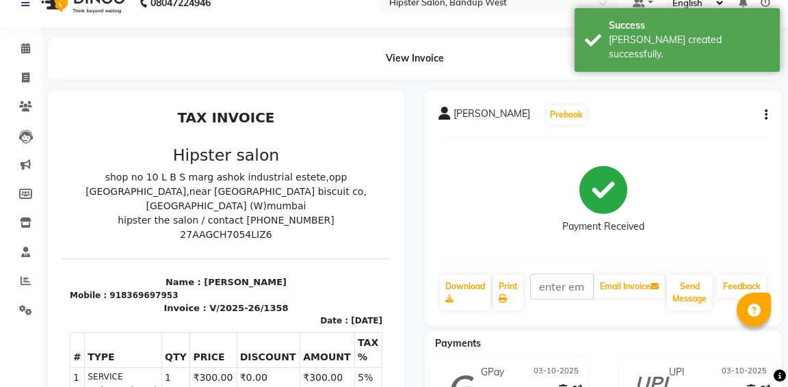
scroll to position [14, 0]
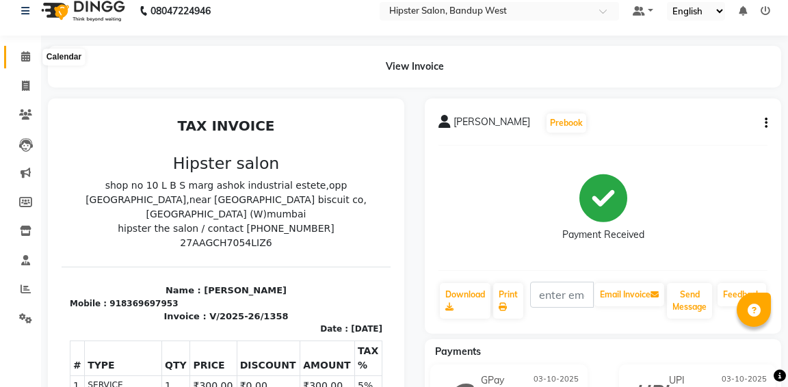
click at [26, 58] on icon at bounding box center [25, 56] width 9 height 10
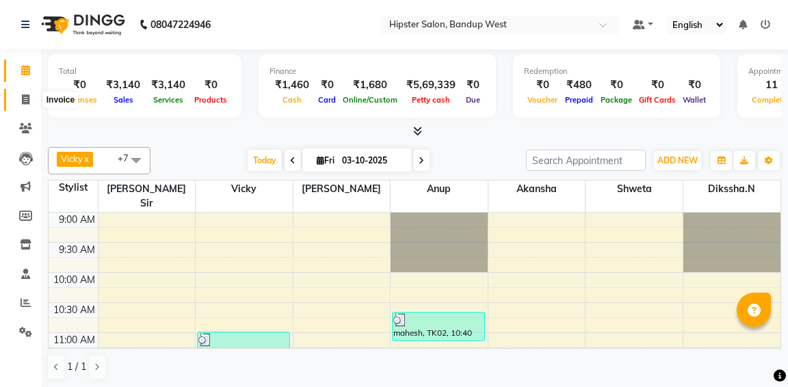
click at [22, 98] on icon at bounding box center [26, 99] width 8 height 10
select select "service"
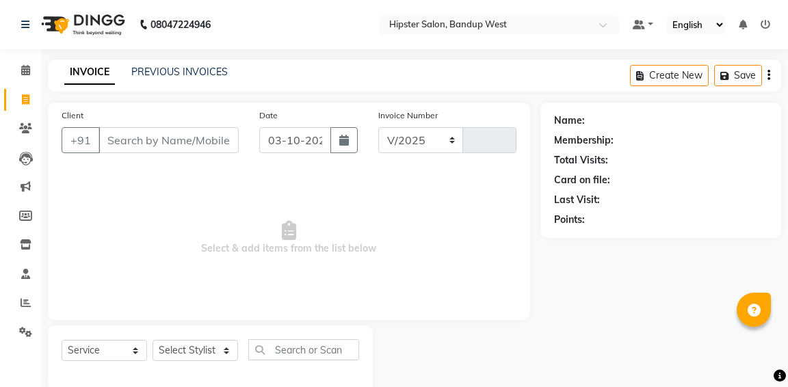
select select "6746"
type input "1359"
click at [161, 70] on link "PREVIOUS INVOICES" at bounding box center [179, 72] width 96 height 12
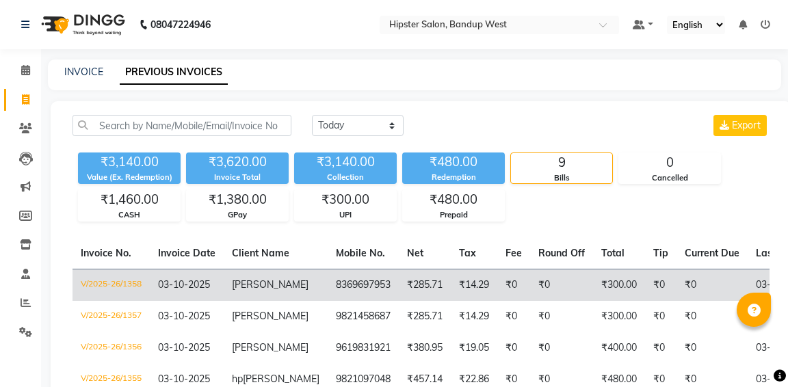
click at [350, 290] on td "8369697953" at bounding box center [363, 285] width 71 height 32
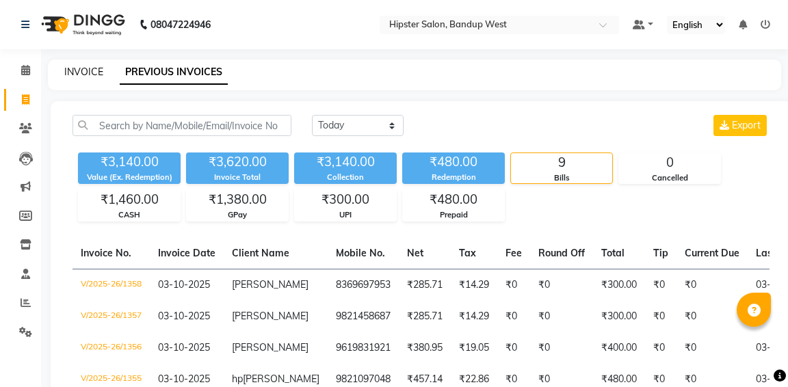
click at [92, 70] on link "INVOICE" at bounding box center [83, 72] width 39 height 12
select select "service"
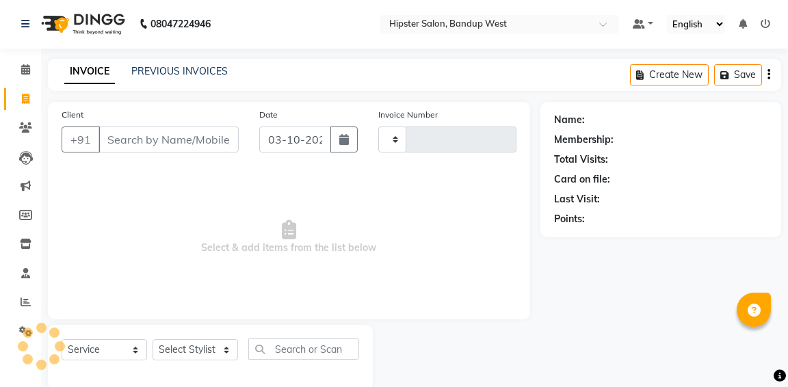
scroll to position [25, 0]
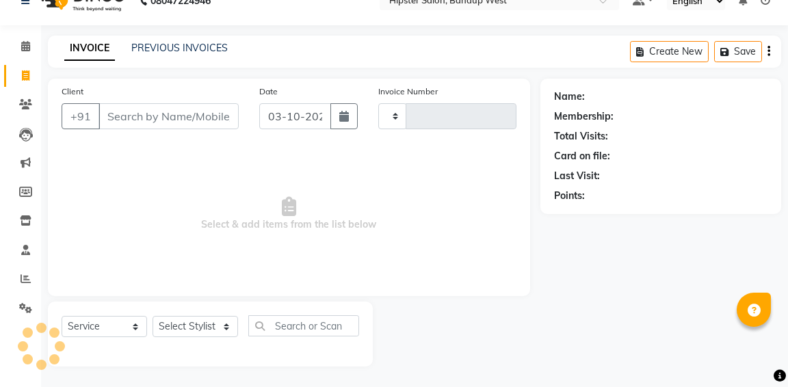
type input "1359"
select select "6746"
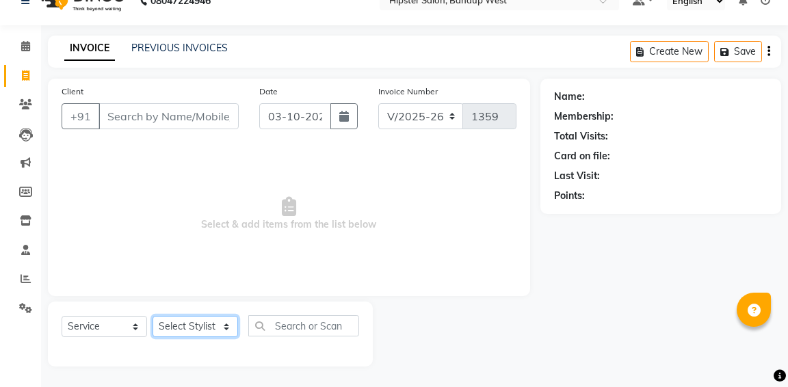
click at [206, 330] on select "Select Stylist aditya aishu akansha anup ashik Ayushi bhavin sir Dikssha.N Irsh…" at bounding box center [194, 326] width 85 height 21
select select "58202"
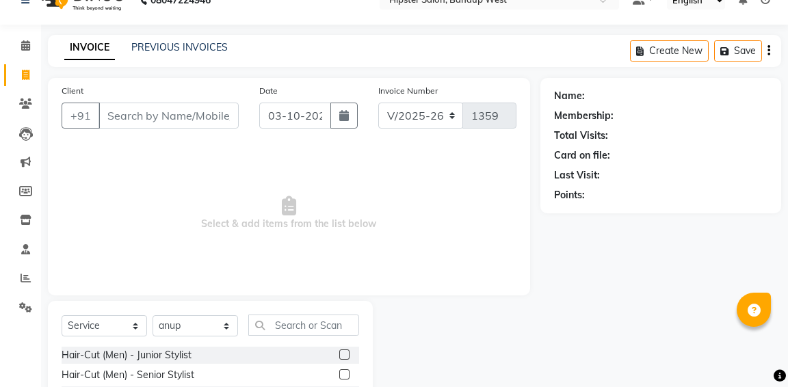
click at [347, 354] on label at bounding box center [344, 354] width 10 height 10
click at [347, 354] on input "checkbox" at bounding box center [343, 355] width 9 height 9
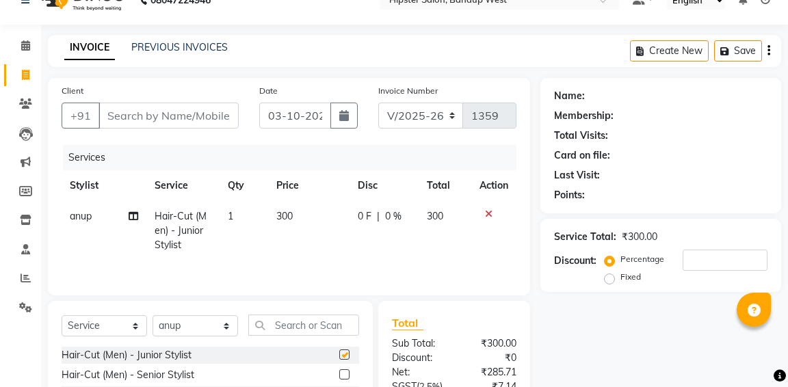
checkbox input "false"
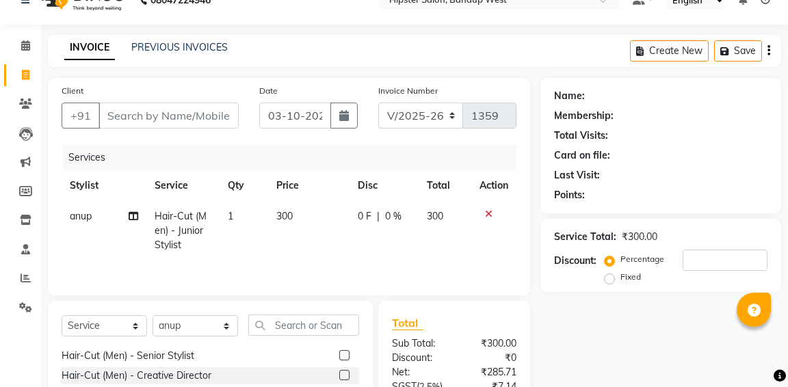
scroll to position [0, 0]
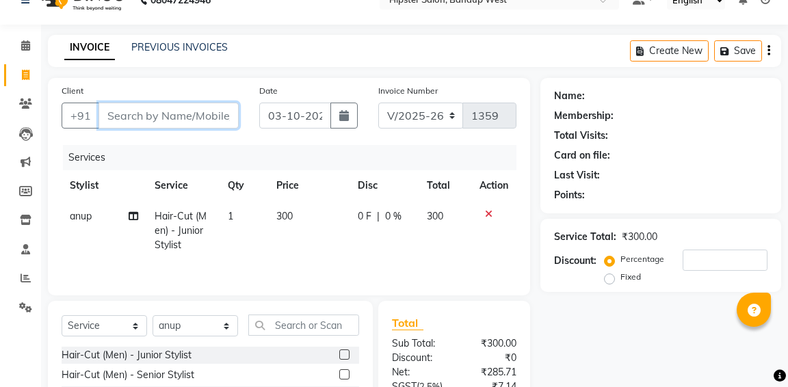
click at [196, 116] on input "Client" at bounding box center [168, 116] width 140 height 26
type input "9"
type input "0"
type input "9372246672"
click at [198, 122] on span "Add Client" at bounding box center [203, 116] width 54 height 14
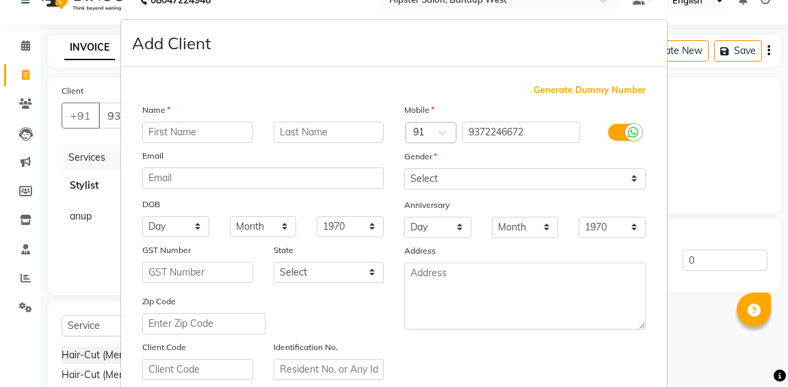
click at [198, 135] on input "text" at bounding box center [197, 132] width 111 height 21
type input "AURJUN"
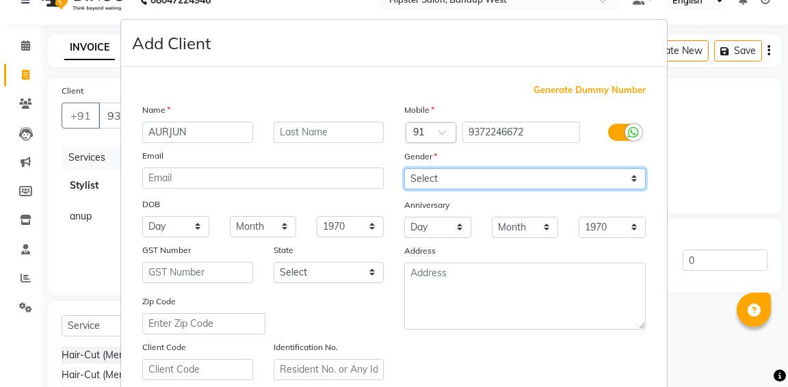
click at [448, 184] on select "Select Male Female Other Prefer Not To Say" at bounding box center [524, 178] width 241 height 21
select select "male"
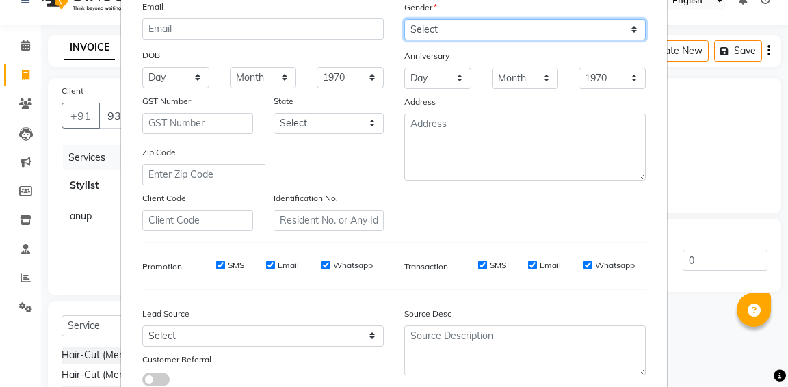
scroll to position [251, 0]
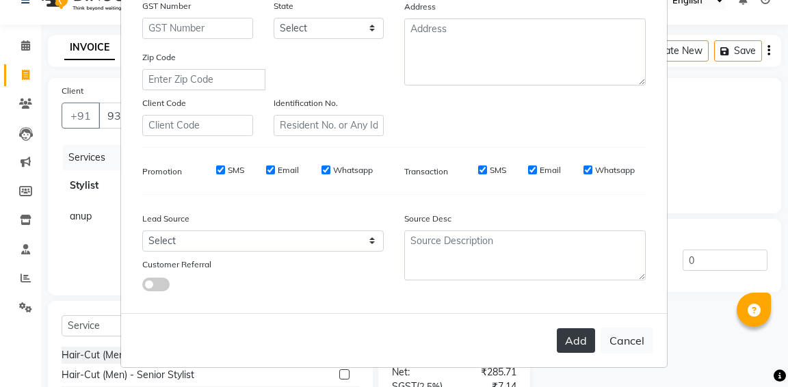
click at [579, 338] on button "Add" at bounding box center [576, 340] width 38 height 25
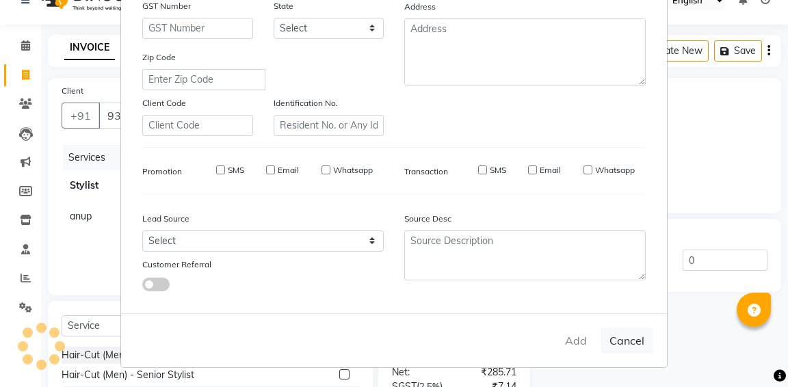
select select
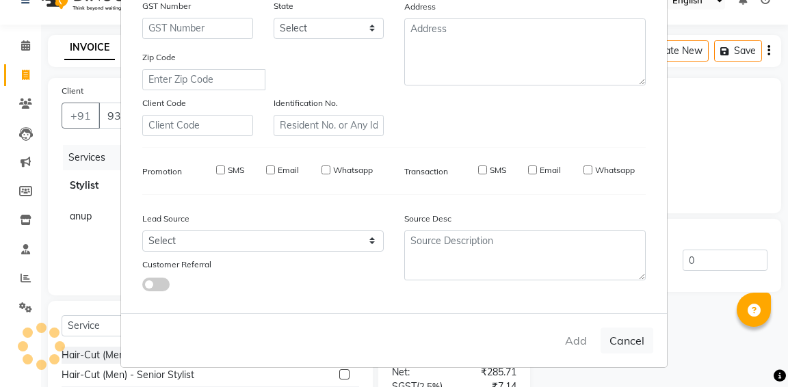
select select
checkbox input "false"
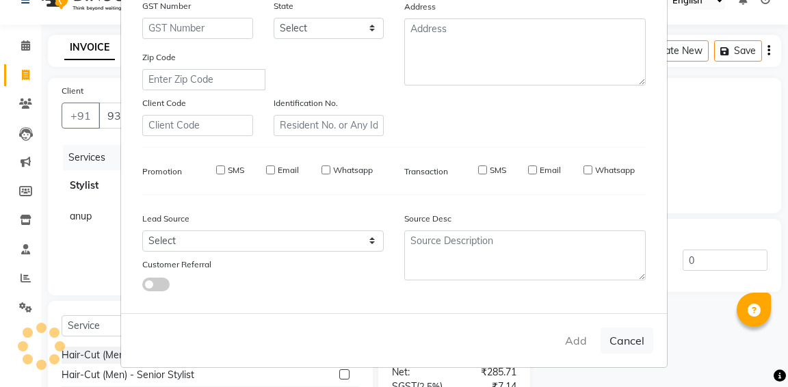
checkbox input "false"
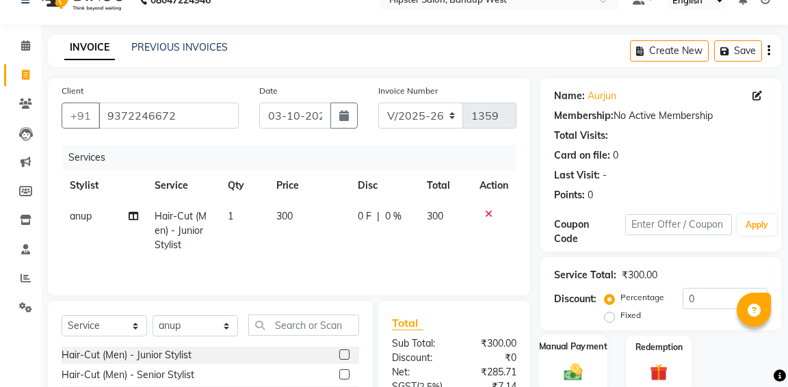
scroll to position [53, 0]
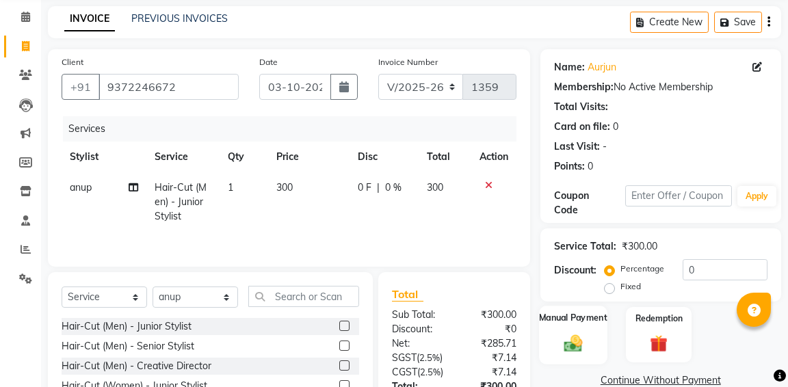
click at [591, 335] on div "Manual Payment" at bounding box center [573, 335] width 68 height 58
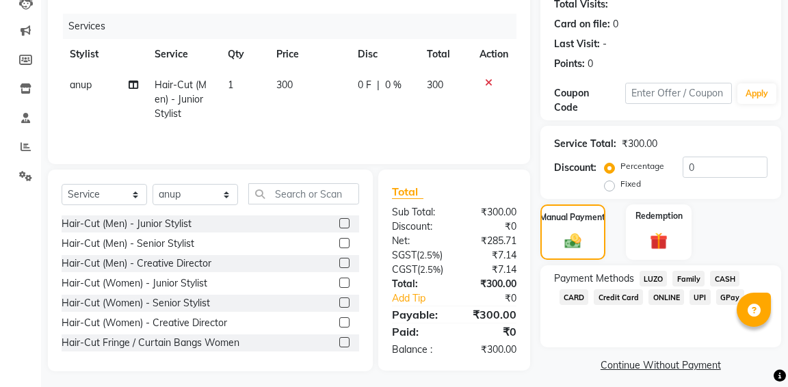
scroll to position [164, 0]
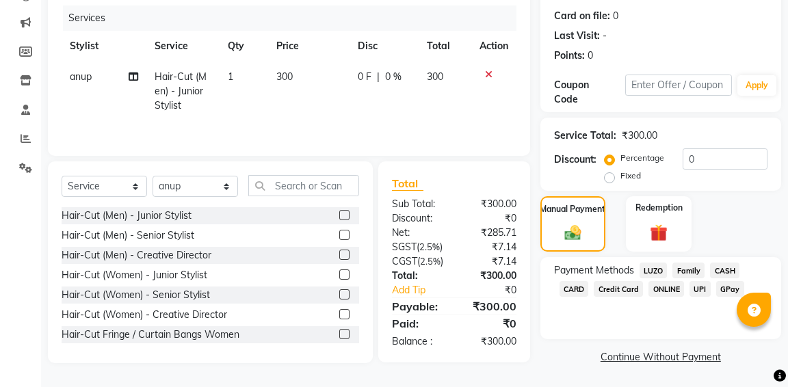
click at [725, 274] on span "CASH" at bounding box center [724, 271] width 29 height 16
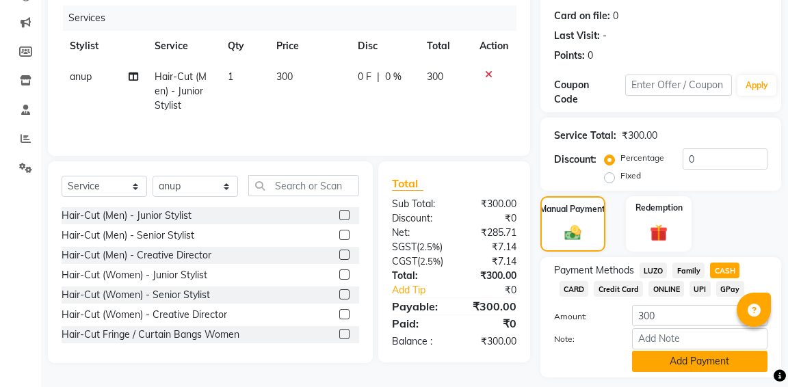
scroll to position [205, 0]
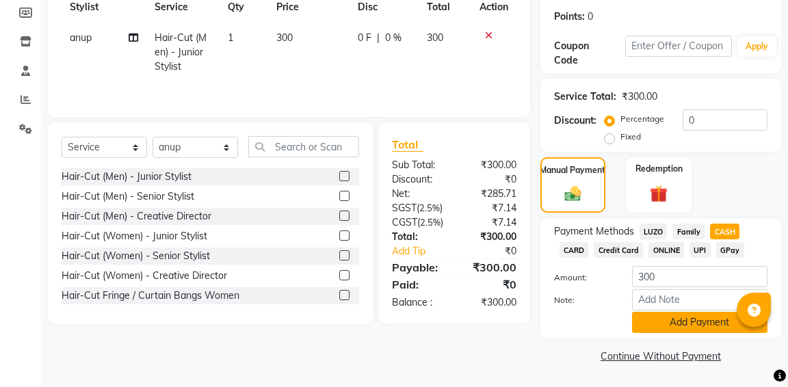
click at [694, 325] on button "Add Payment" at bounding box center [699, 322] width 135 height 21
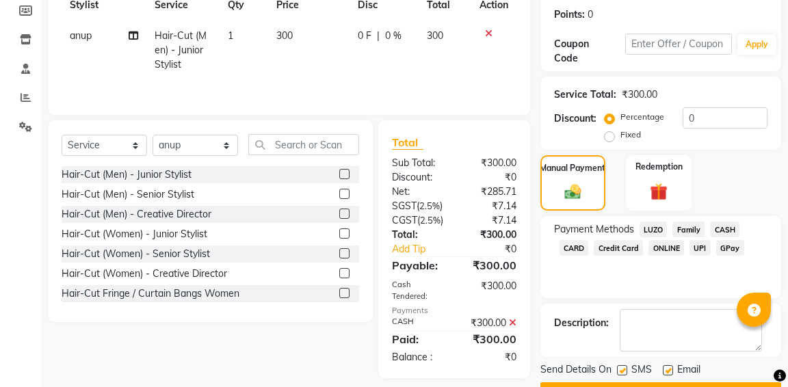
scroll to position [246, 0]
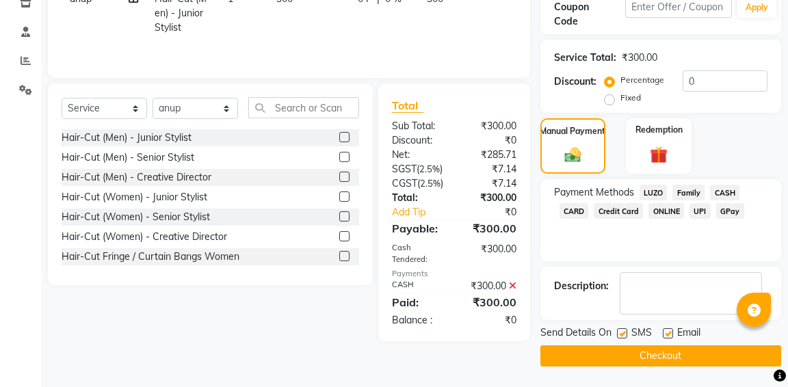
click at [647, 351] on button "Checkout" at bounding box center [660, 355] width 241 height 21
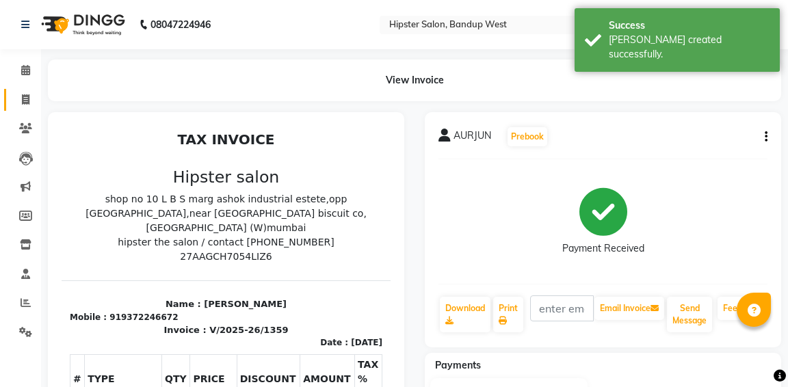
click at [25, 99] on icon at bounding box center [26, 99] width 8 height 10
select select "6746"
select select "service"
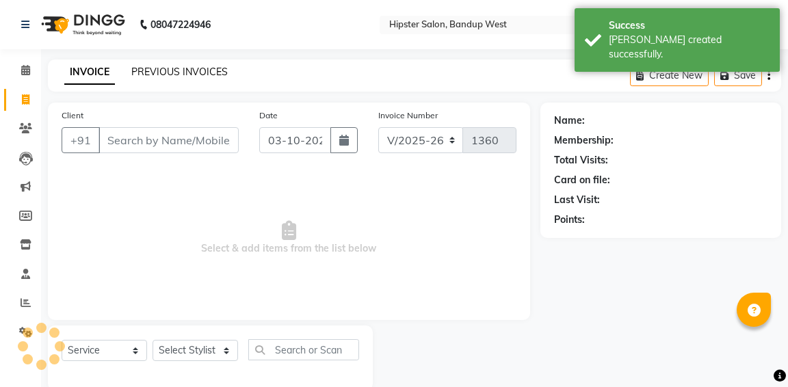
scroll to position [25, 0]
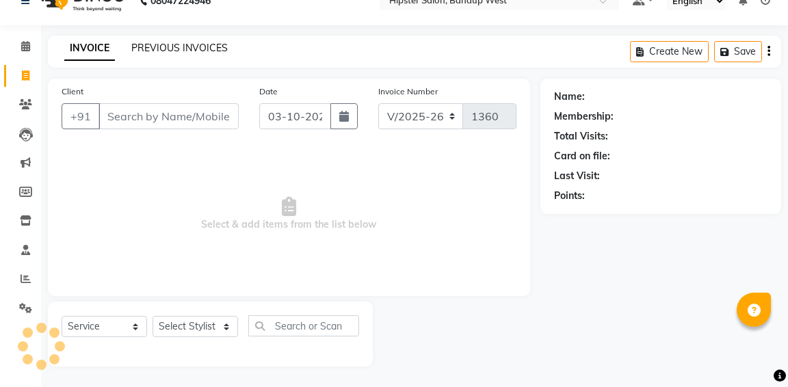
click at [186, 45] on link "PREVIOUS INVOICES" at bounding box center [179, 48] width 96 height 12
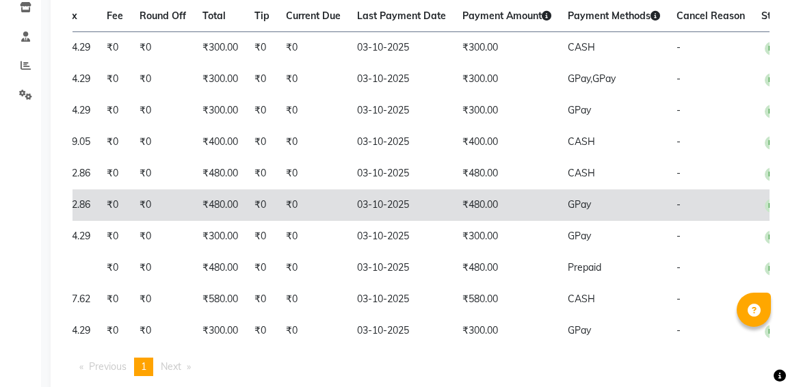
scroll to position [0, 405]
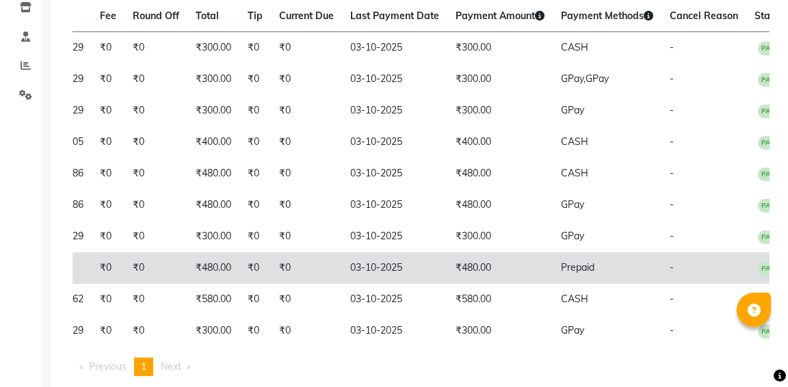
click at [448, 278] on td "₹480.00" at bounding box center [499, 267] width 105 height 31
click at [357, 275] on td "03-10-2025" at bounding box center [394, 267] width 105 height 31
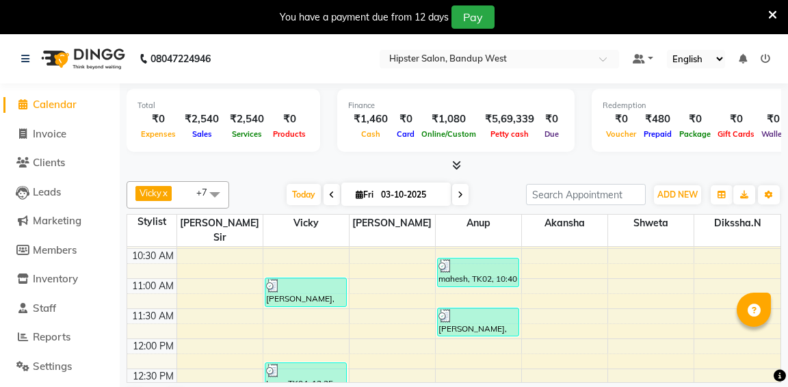
scroll to position [80, 0]
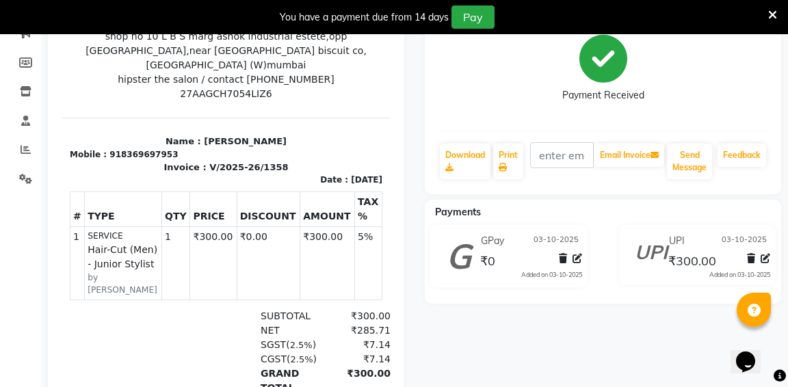
scroll to position [189, 0]
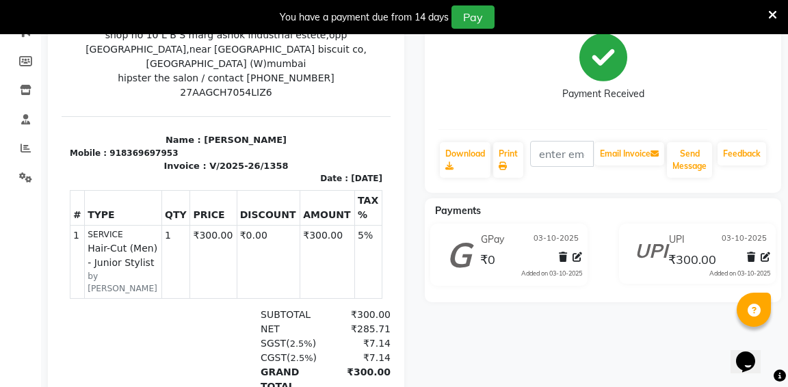
click at [762, 237] on span "03-10-2025" at bounding box center [743, 239] width 45 height 14
click at [719, 258] on div "₹300.00" at bounding box center [717, 259] width 105 height 18
click at [544, 252] on div "₹0" at bounding box center [529, 259] width 105 height 18
click at [727, 215] on div "Payments" at bounding box center [608, 211] width 366 height 14
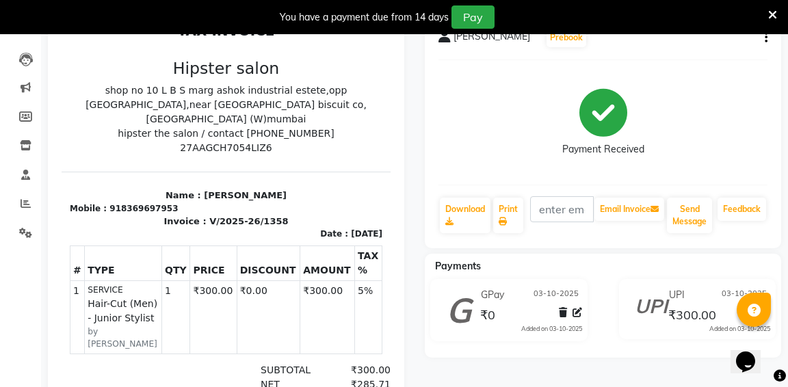
scroll to position [132, 0]
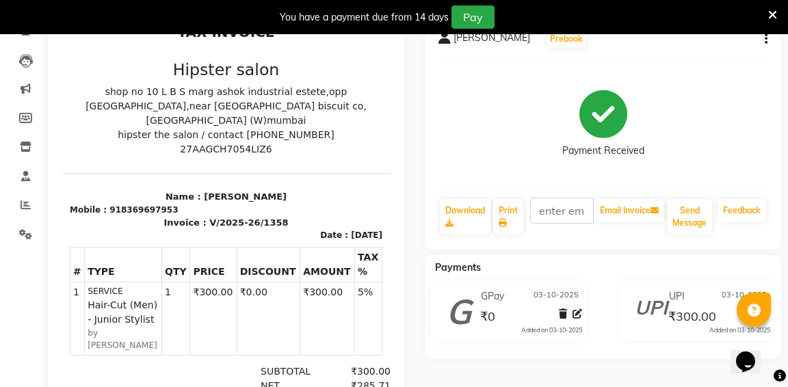
click at [767, 38] on div "SHAKSHAM Prebook Payment Received Download Print Email Invoice Send Message Fee…" at bounding box center [603, 131] width 356 height 235
click at [762, 40] on button "button" at bounding box center [763, 39] width 8 height 14
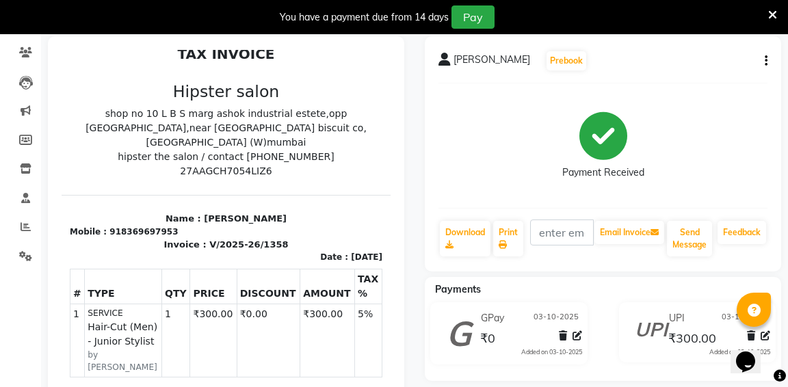
scroll to position [109, 0]
click at [766, 62] on icon "button" at bounding box center [765, 62] width 3 height 1
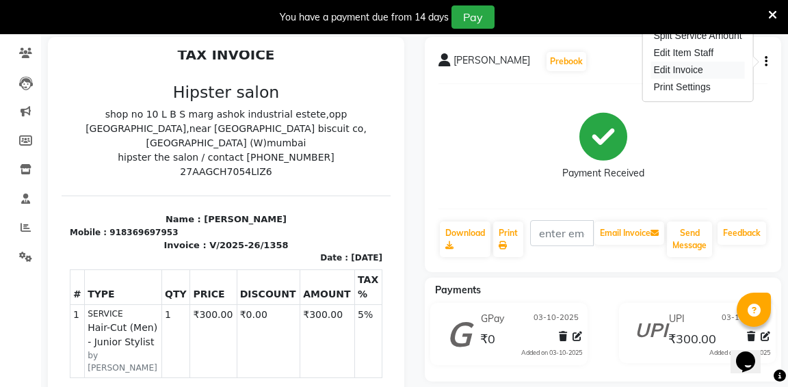
click at [703, 71] on div "Edit Invoice" at bounding box center [697, 70] width 94 height 17
select select "service"
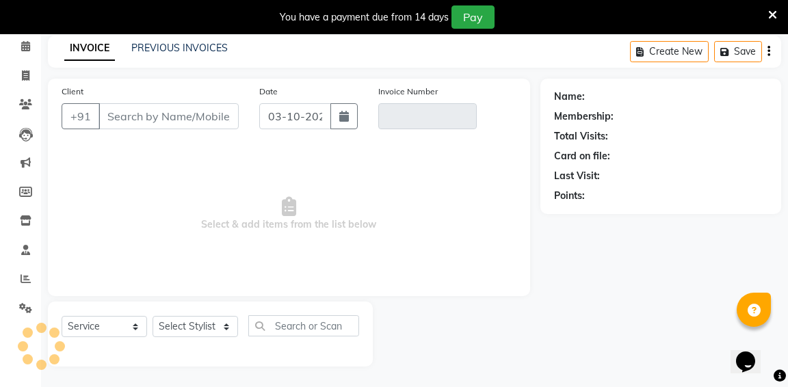
scroll to position [59, 0]
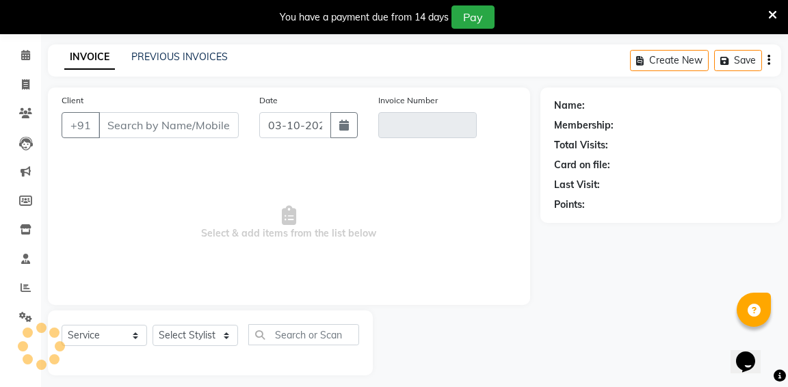
type input "8369697953"
type input "V/2025-26/1358"
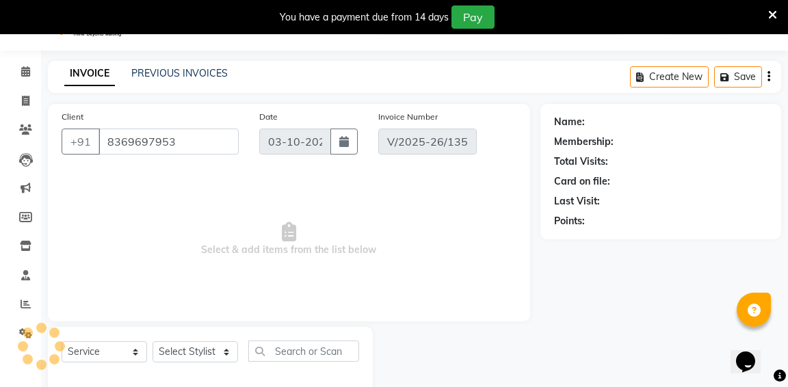
scroll to position [25, 0]
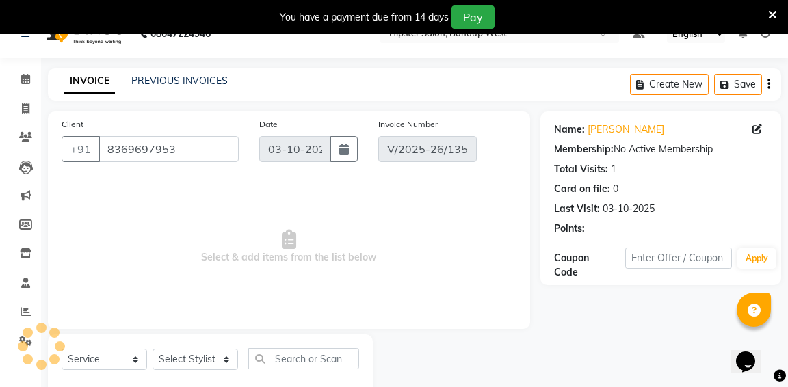
select select "select"
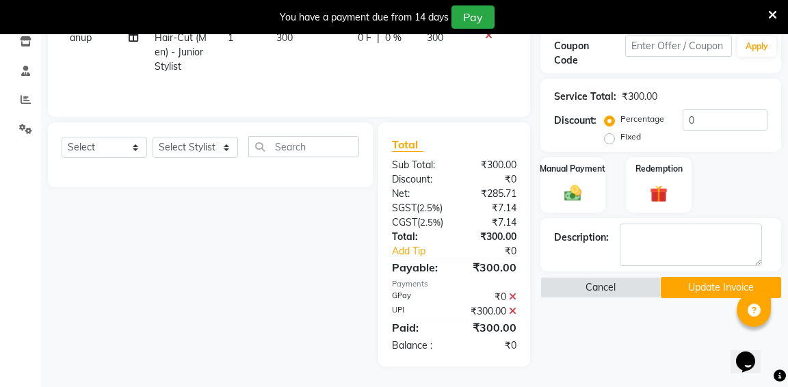
scroll to position [259, 0]
click at [579, 183] on img at bounding box center [572, 193] width 29 height 21
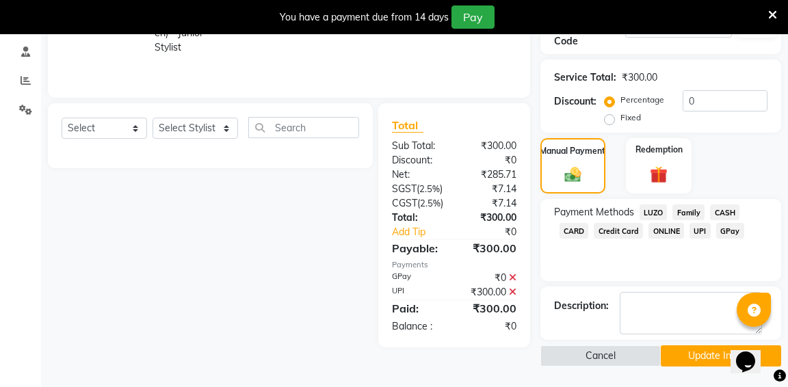
click at [730, 228] on span "GPay" at bounding box center [730, 231] width 28 height 16
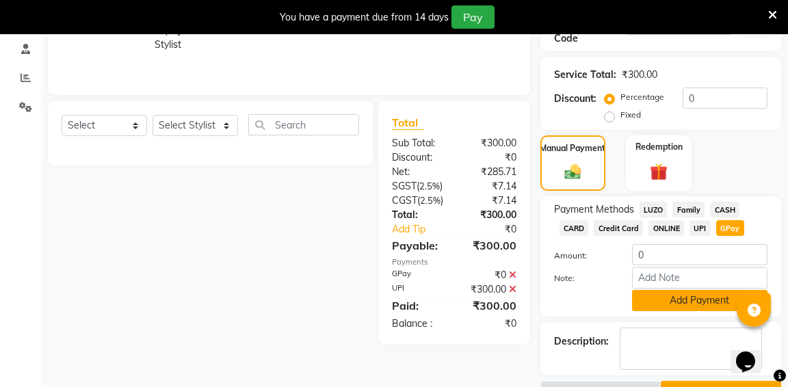
click at [678, 301] on button "Add Payment" at bounding box center [699, 300] width 135 height 21
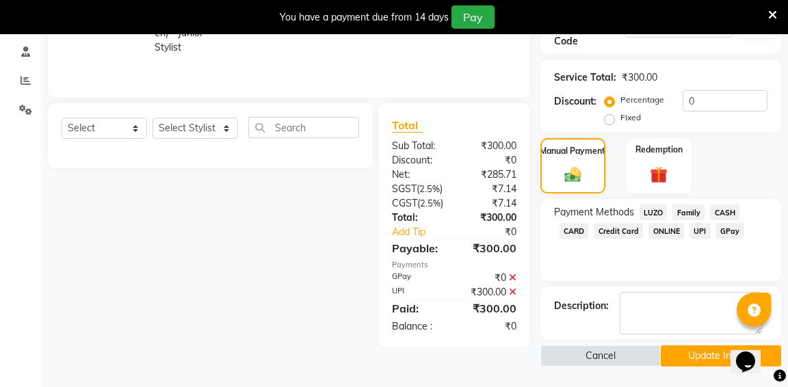
scroll to position [266, 0]
click at [710, 348] on button "Update Invoice" at bounding box center [721, 355] width 120 height 21
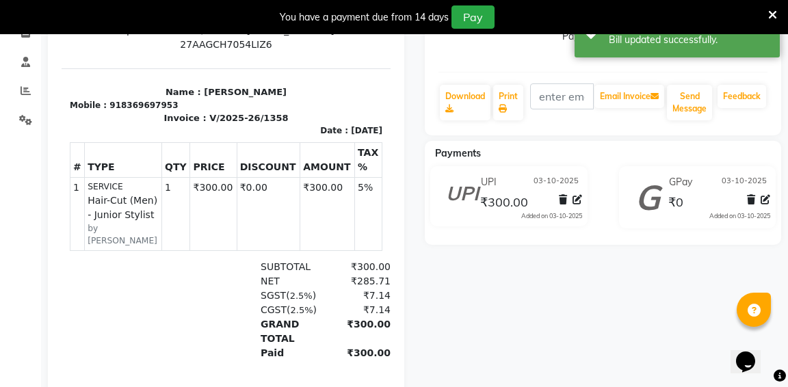
scroll to position [244, 0]
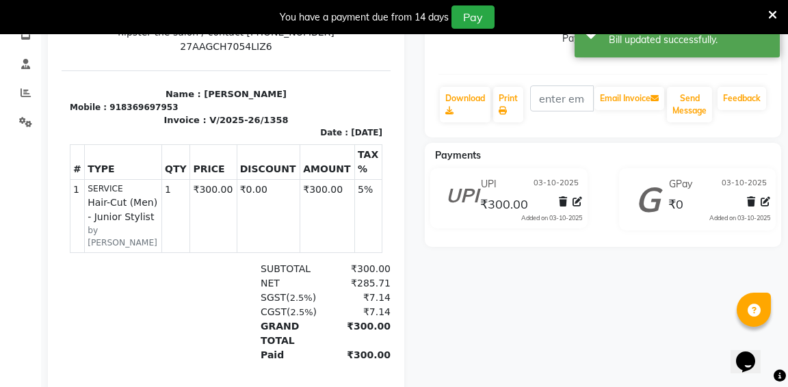
click at [561, 211] on div at bounding box center [567, 204] width 29 height 18
click at [561, 202] on icon at bounding box center [563, 202] width 8 height 10
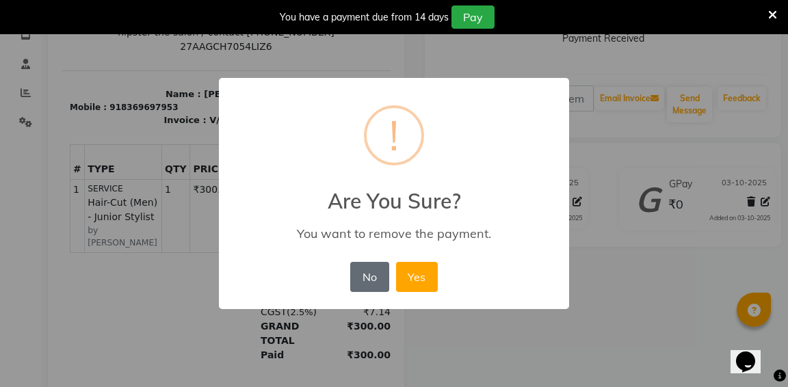
click at [375, 280] on button "No" at bounding box center [369, 277] width 38 height 30
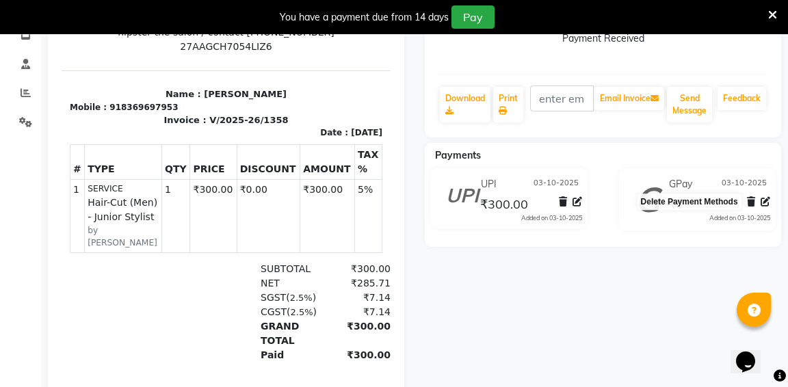
click at [750, 204] on icon at bounding box center [751, 202] width 8 height 10
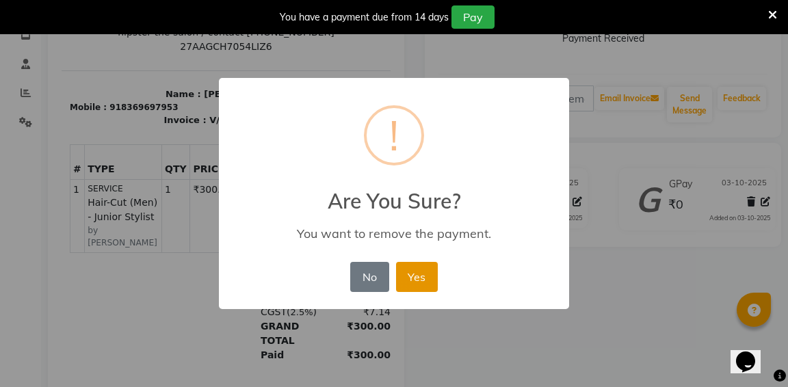
click at [413, 276] on button "Yes" at bounding box center [417, 277] width 42 height 30
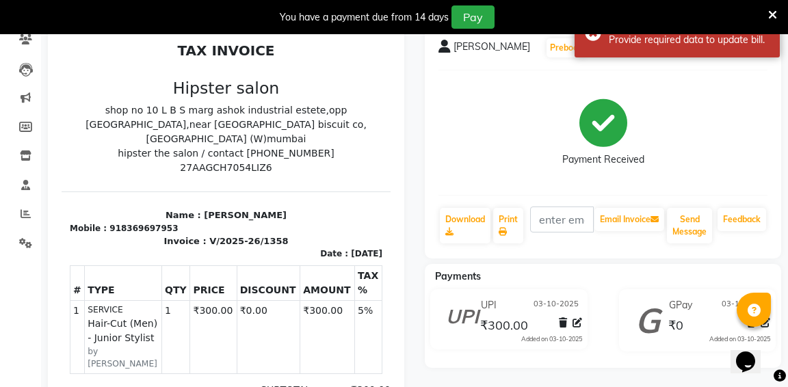
scroll to position [101, 0]
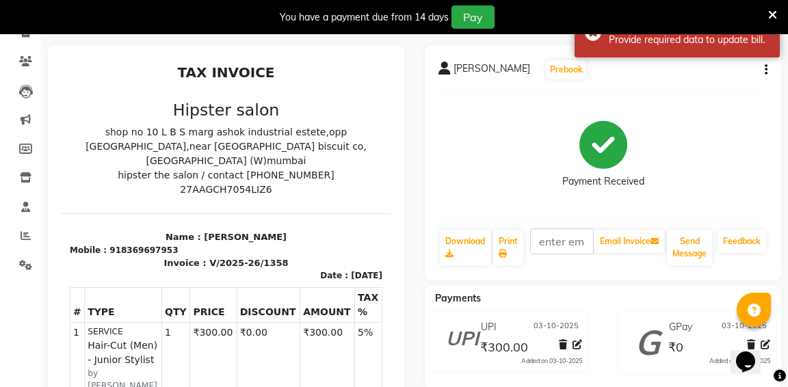
click at [765, 70] on icon "button" at bounding box center [765, 70] width 3 height 1
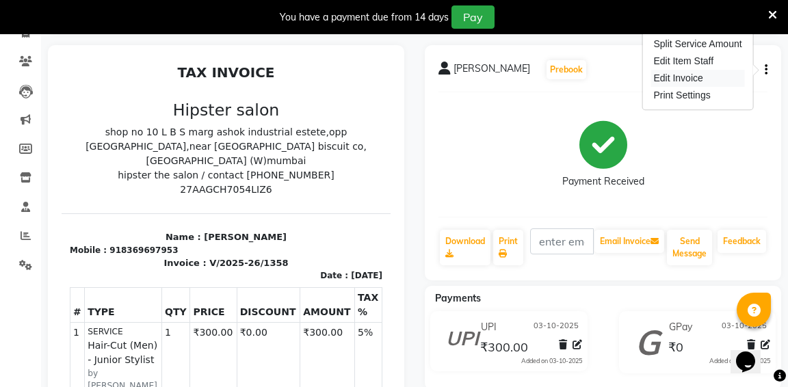
click at [714, 76] on div "Edit Invoice" at bounding box center [697, 78] width 94 height 17
select select "service"
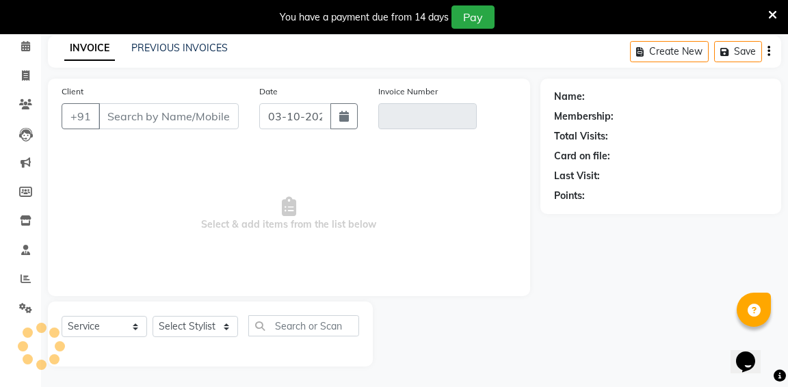
scroll to position [59, 0]
type input "8369697953"
type input "V/2025-26/1358"
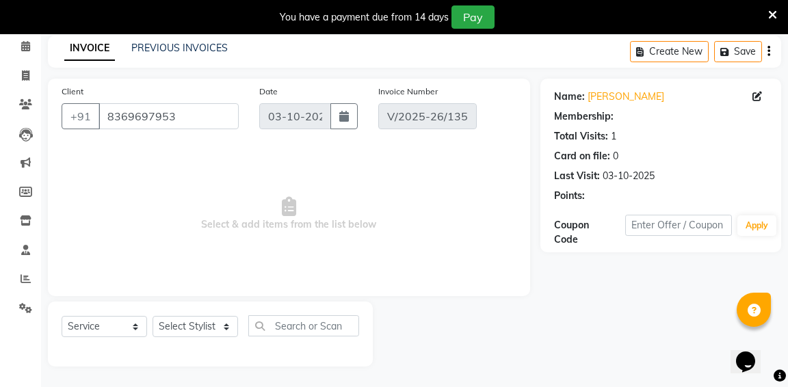
select select "select"
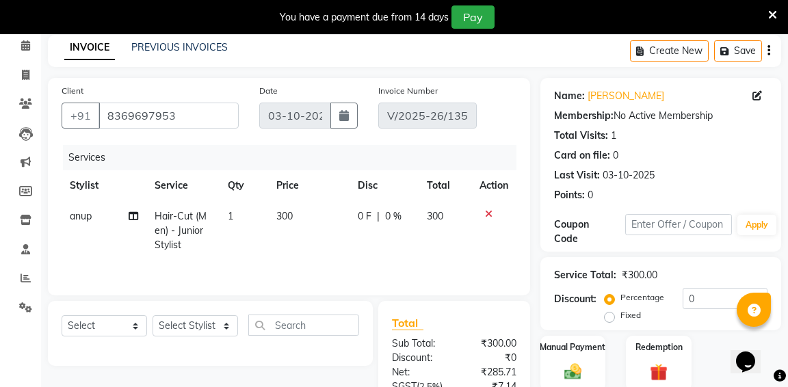
click at [773, 51] on div "Create New Save" at bounding box center [705, 51] width 151 height 32
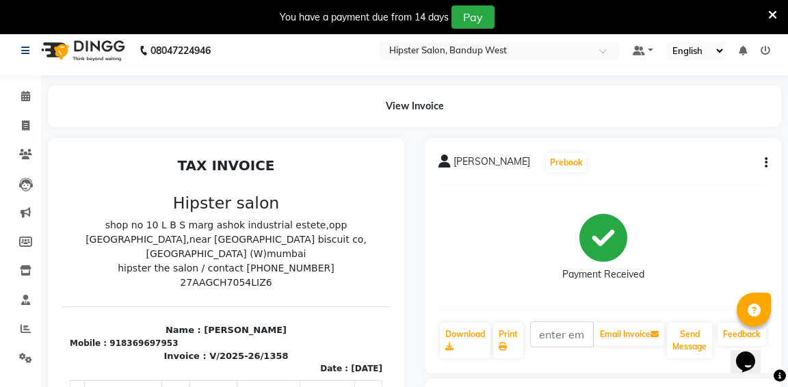
click at [764, 163] on icon "button" at bounding box center [765, 163] width 3 height 1
click at [684, 174] on div "Edit Invoice" at bounding box center [697, 171] width 94 height 17
select select "service"
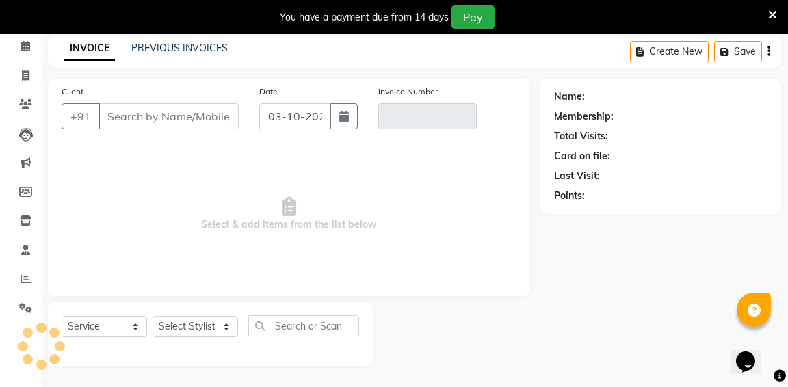
scroll to position [59, 0]
type input "8369697953"
type input "V/2025-26/1358"
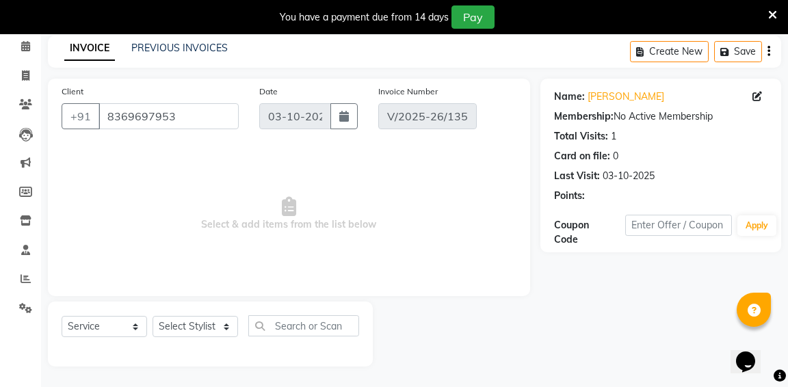
select select "select"
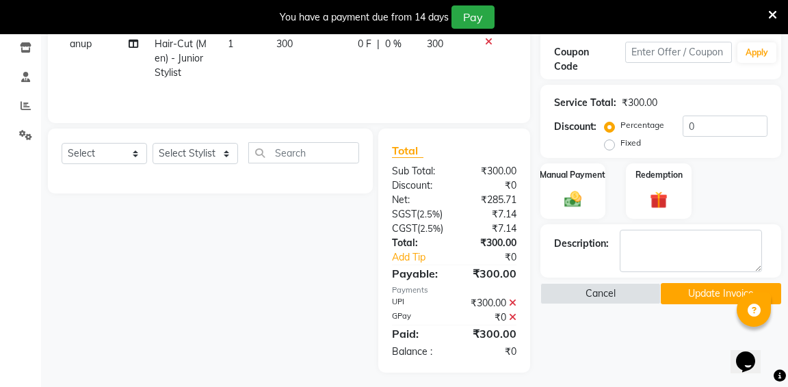
scroll to position [230, 0]
click at [576, 181] on div "Manual Payment" at bounding box center [573, 192] width 68 height 58
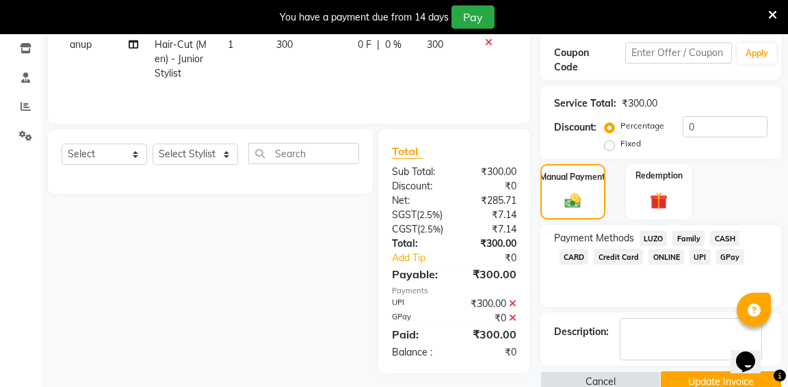
click at [724, 254] on span "GPay" at bounding box center [730, 257] width 28 height 16
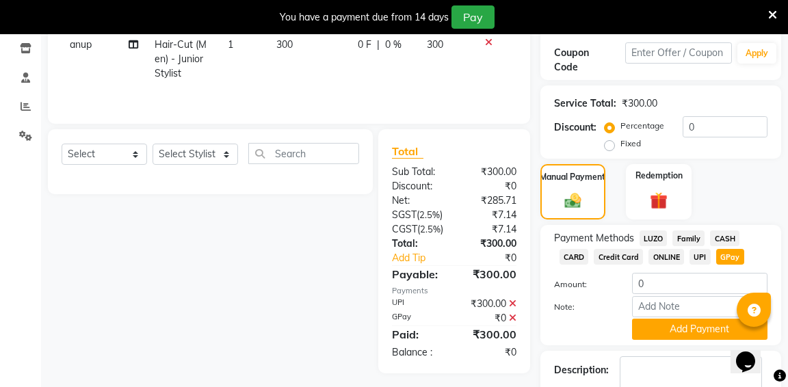
click at [724, 254] on span "GPay" at bounding box center [730, 257] width 28 height 16
click at [705, 324] on button "Add Payment" at bounding box center [699, 329] width 135 height 21
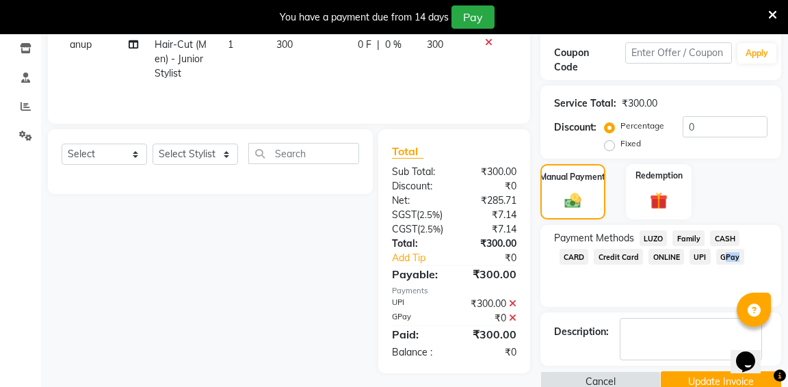
scroll to position [266, 0]
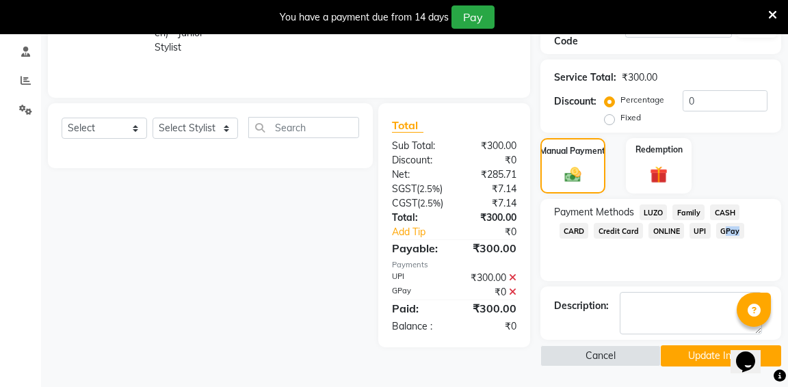
click at [697, 346] on button "Update Invoice" at bounding box center [721, 355] width 120 height 21
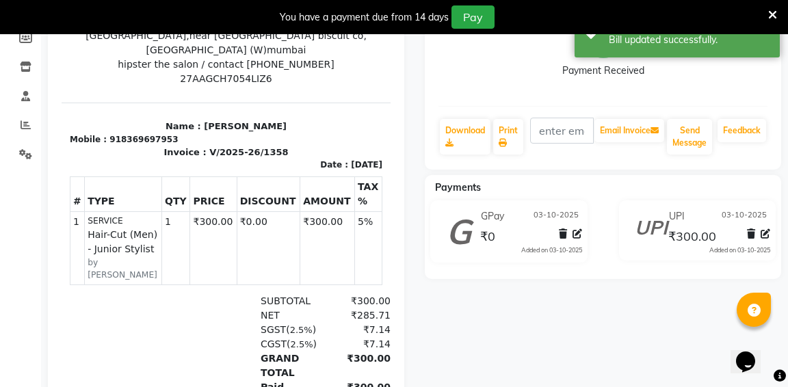
scroll to position [211, 0]
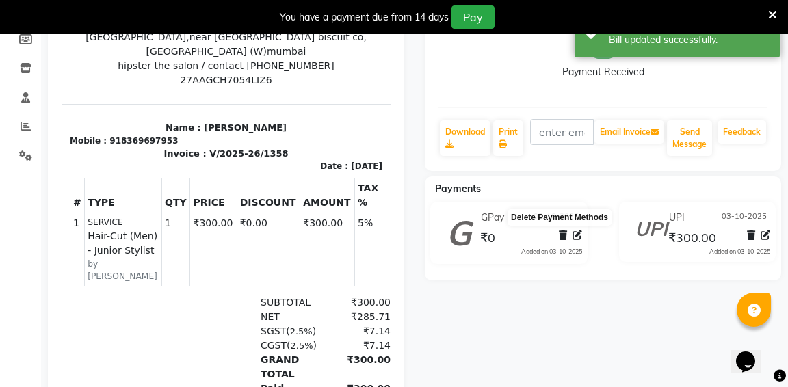
click at [563, 236] on icon at bounding box center [563, 235] width 8 height 10
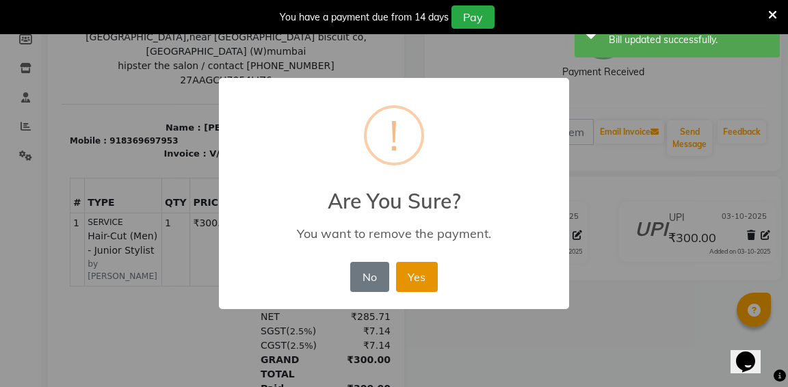
click at [424, 287] on button "Yes" at bounding box center [417, 277] width 42 height 30
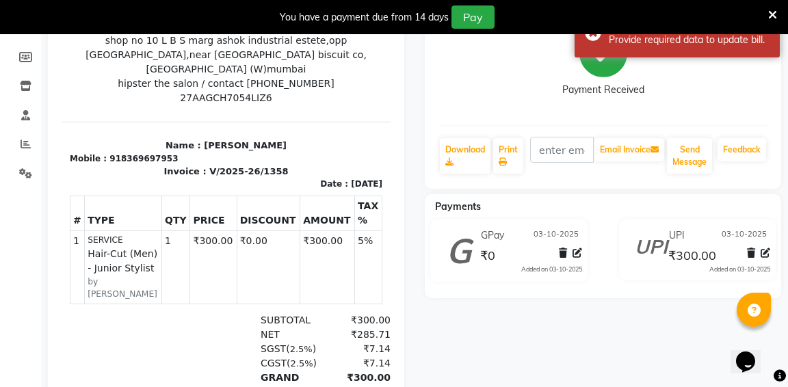
scroll to position [187, 0]
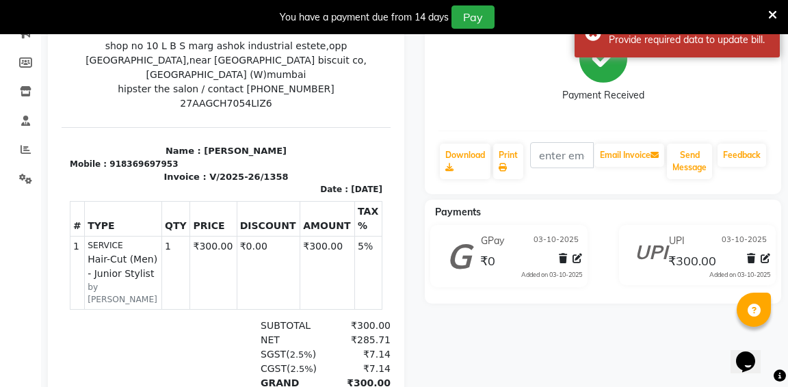
click at [764, 258] on icon at bounding box center [765, 259] width 10 height 10
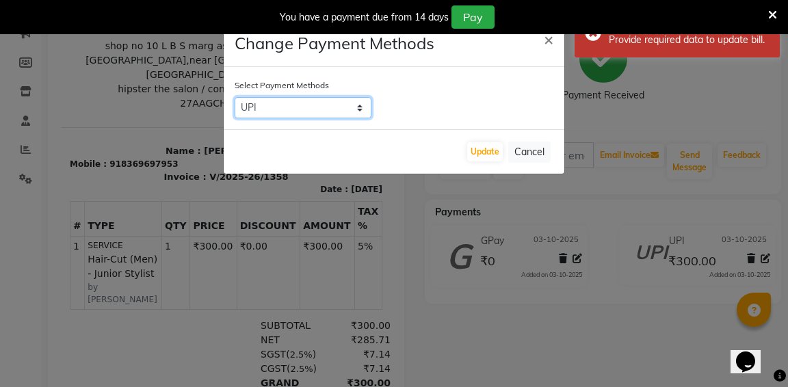
click at [358, 108] on select "LUZO Family CASH CARD Credit Card ONLINE UPI GPay" at bounding box center [303, 107] width 137 height 21
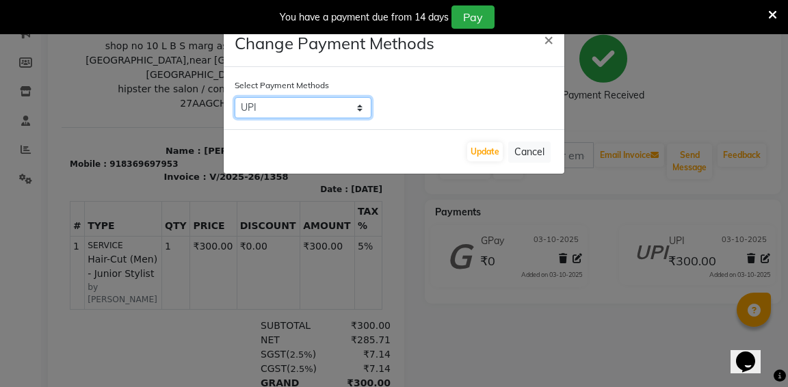
select select "5"
click at [496, 146] on button "Update" at bounding box center [485, 151] width 36 height 19
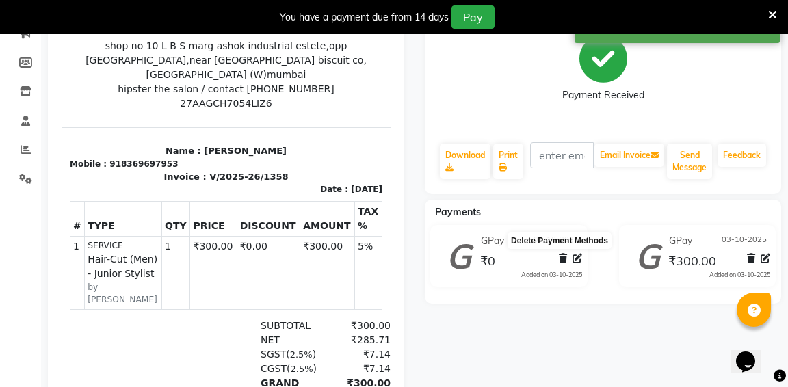
click at [565, 261] on icon at bounding box center [563, 259] width 8 height 10
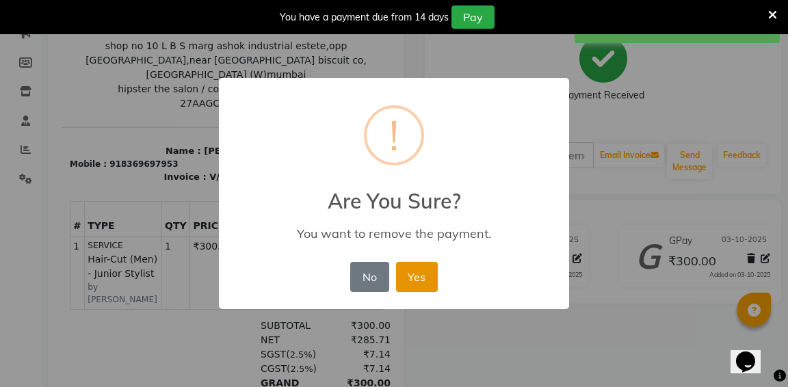
click at [421, 285] on button "Yes" at bounding box center [417, 277] width 42 height 30
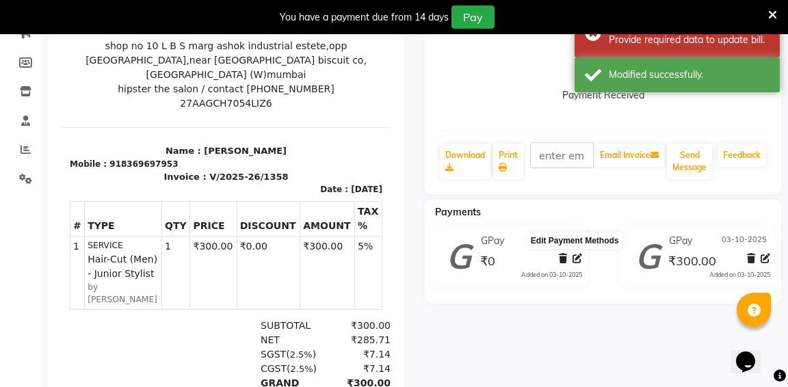
click at [574, 260] on icon at bounding box center [577, 259] width 10 height 10
select select "5"
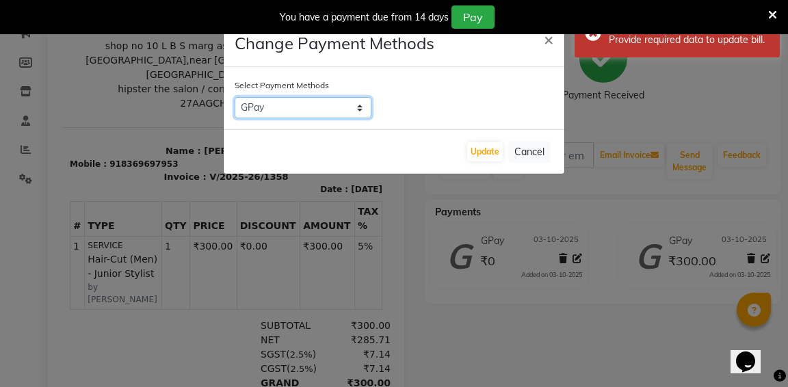
click at [358, 110] on select "LUZO Family CASH CARD Credit Card ONLINE UPI GPay" at bounding box center [303, 107] width 137 height 21
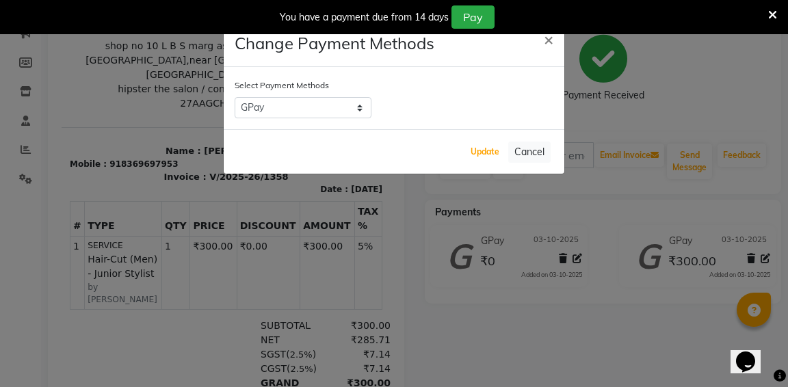
click at [500, 152] on button "Update" at bounding box center [485, 151] width 36 height 19
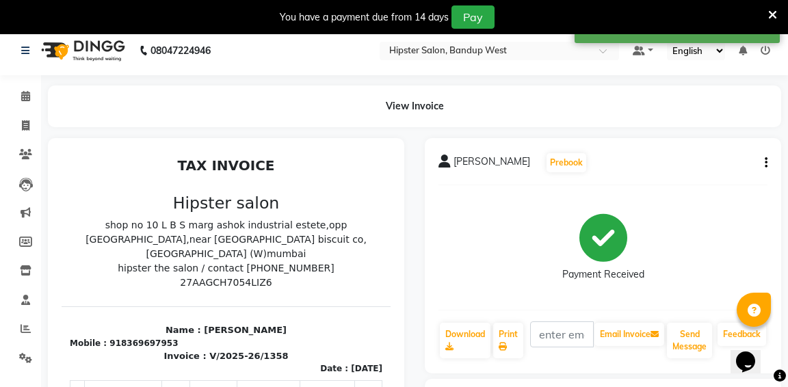
scroll to position [0, 0]
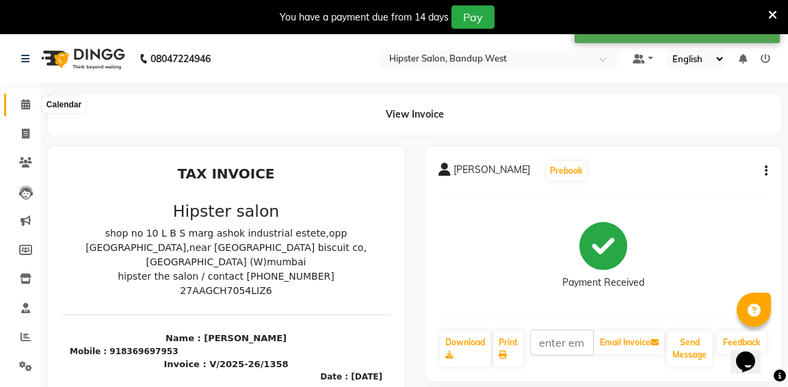
click at [25, 103] on icon at bounding box center [25, 104] width 9 height 10
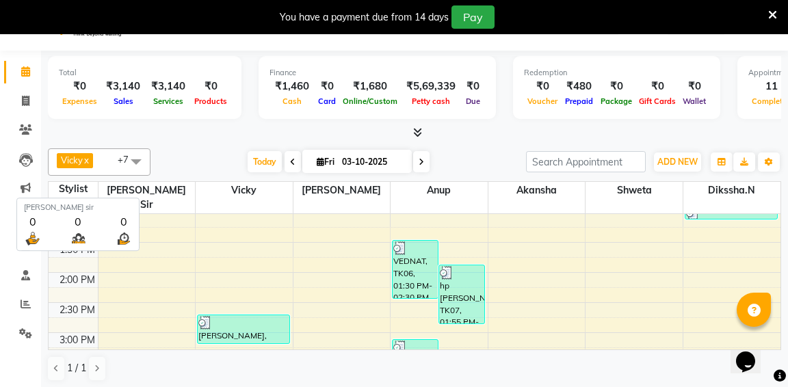
scroll to position [35, 0]
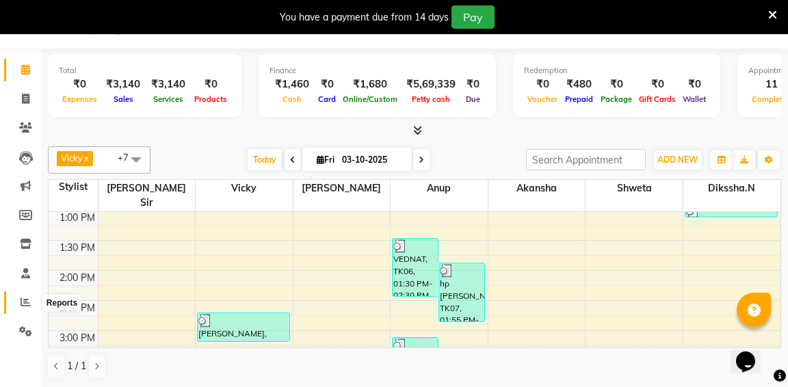
click at [23, 302] on icon at bounding box center [26, 302] width 10 height 10
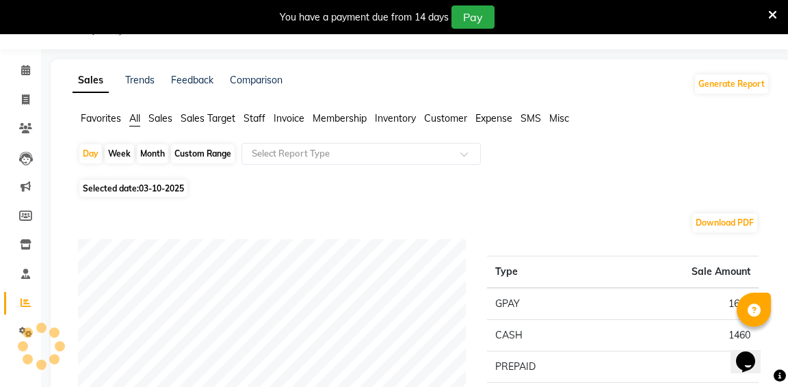
scroll to position [35, 0]
click at [200, 155] on div "Custom Range" at bounding box center [203, 153] width 64 height 19
select select "10"
select select "2025"
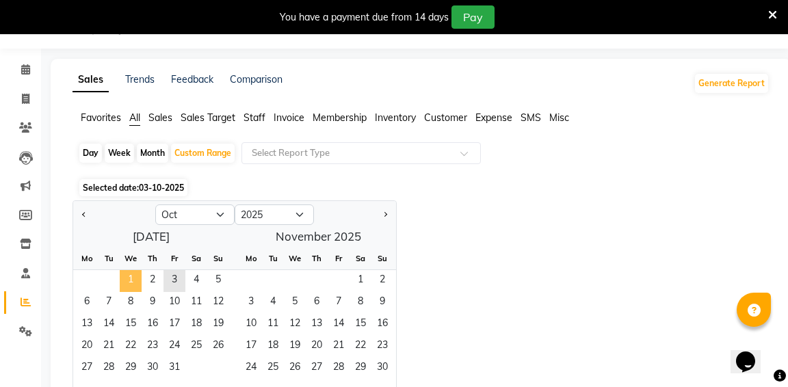
click at [130, 275] on span "1" at bounding box center [131, 281] width 22 height 22
click at [177, 275] on span "3" at bounding box center [174, 281] width 22 height 22
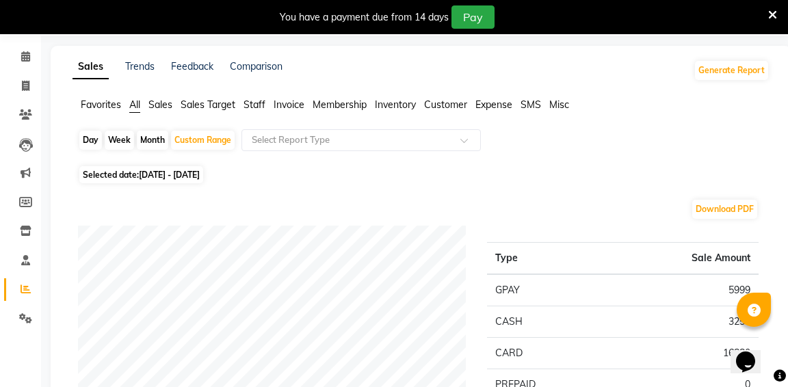
scroll to position [0, 0]
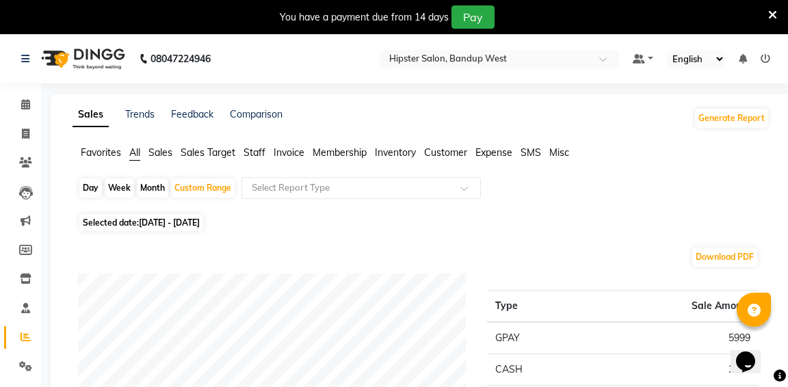
click at [256, 149] on span "Staff" at bounding box center [254, 152] width 22 height 12
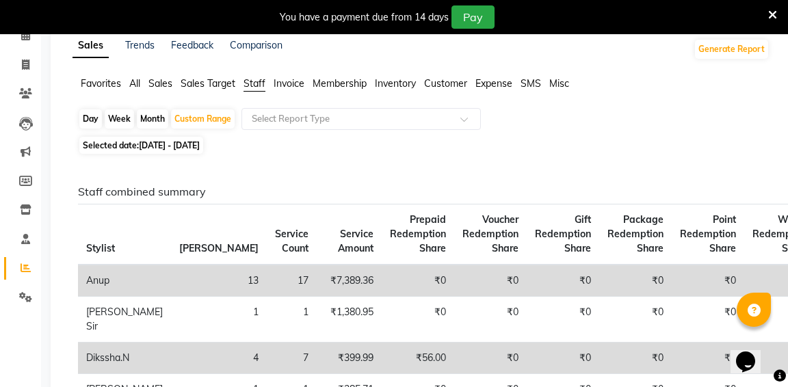
scroll to position [68, 0]
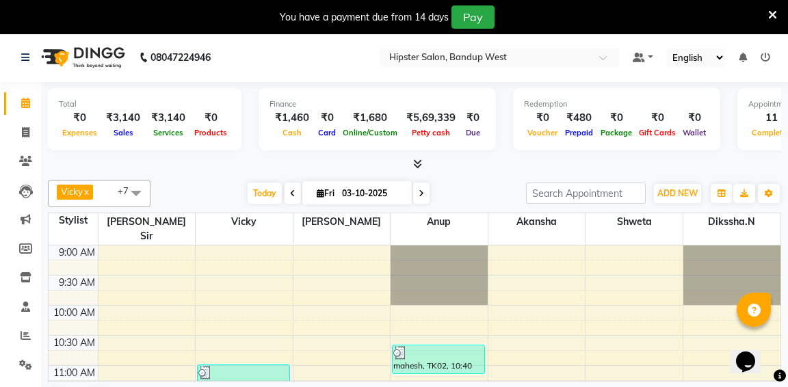
click at [415, 162] on icon at bounding box center [417, 164] width 9 height 10
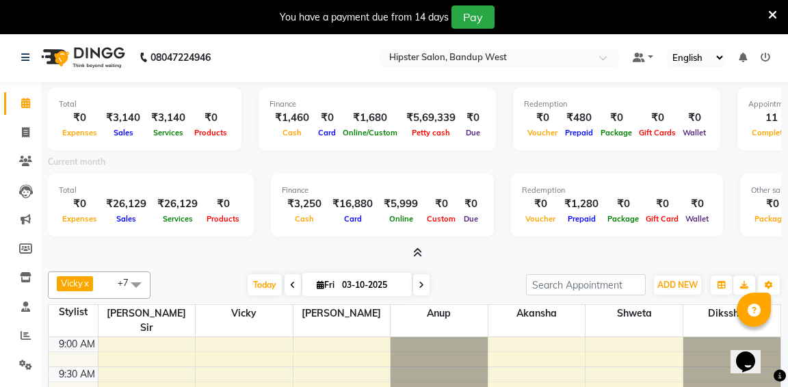
click at [399, 280] on input "03-10-2025" at bounding box center [372, 285] width 68 height 21
select select "10"
select select "2025"
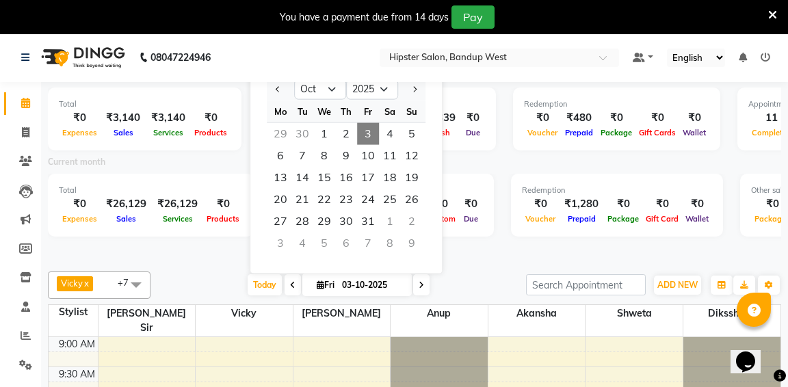
click at [466, 275] on div "Today Fri 03-10-2025 Jan Feb Mar Apr May Jun Jul Aug Sep Oct Nov Dec 2015 2016 …" at bounding box center [338, 285] width 362 height 21
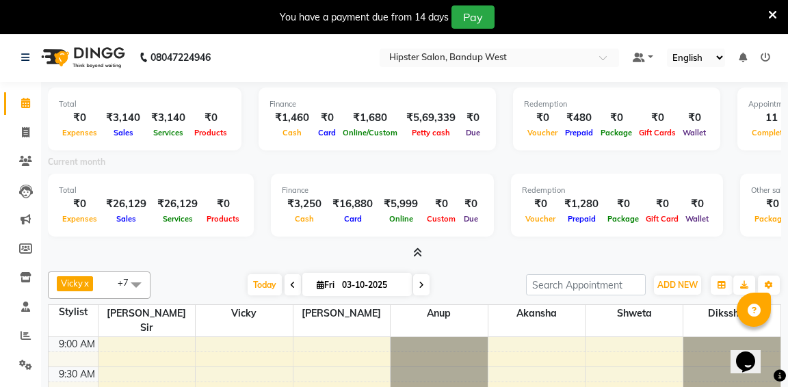
click at [293, 282] on icon at bounding box center [292, 285] width 5 height 8
type input "02-10-2025"
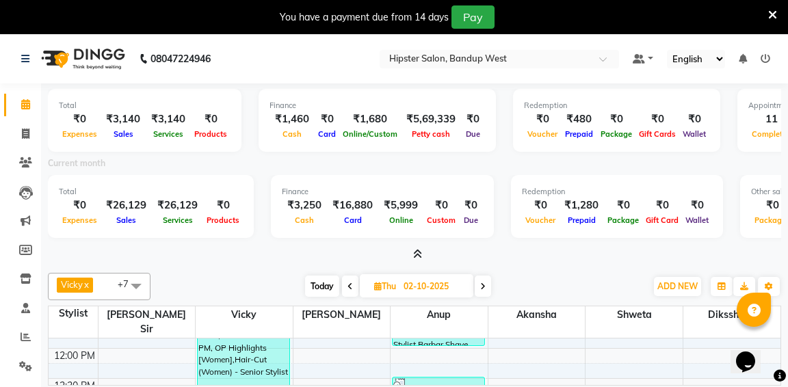
scroll to position [38, 0]
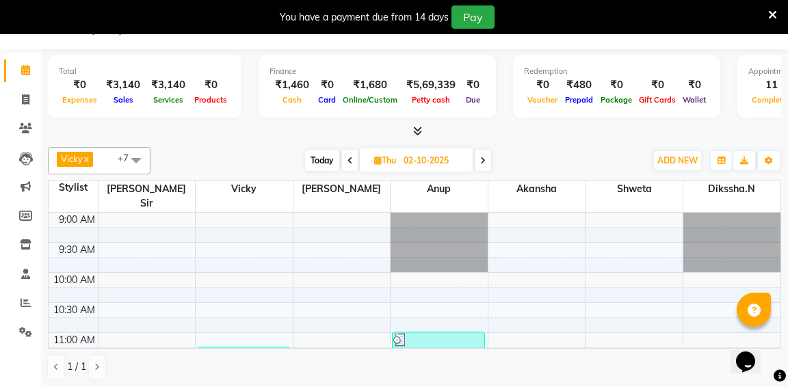
click at [488, 158] on span at bounding box center [483, 160] width 16 height 21
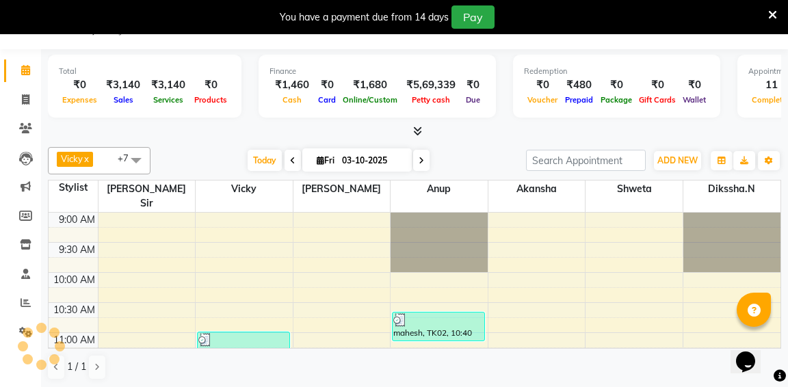
scroll to position [418, 0]
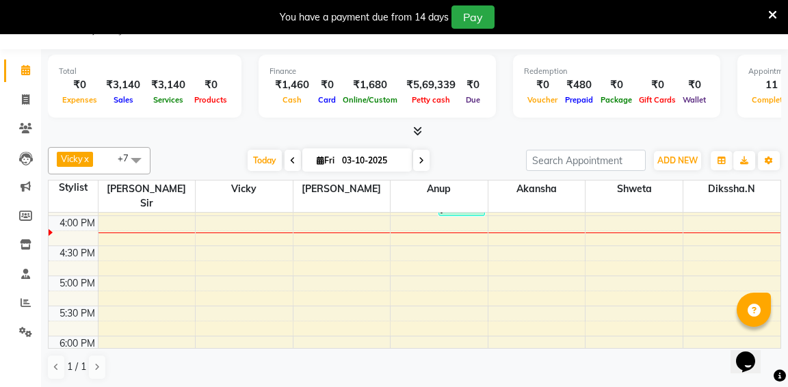
click at [423, 161] on icon at bounding box center [420, 161] width 5 height 8
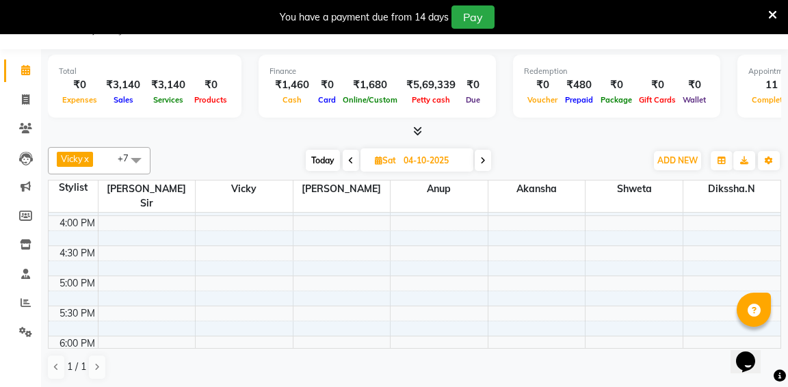
click at [351, 157] on icon at bounding box center [350, 161] width 5 height 8
type input "03-10-2025"
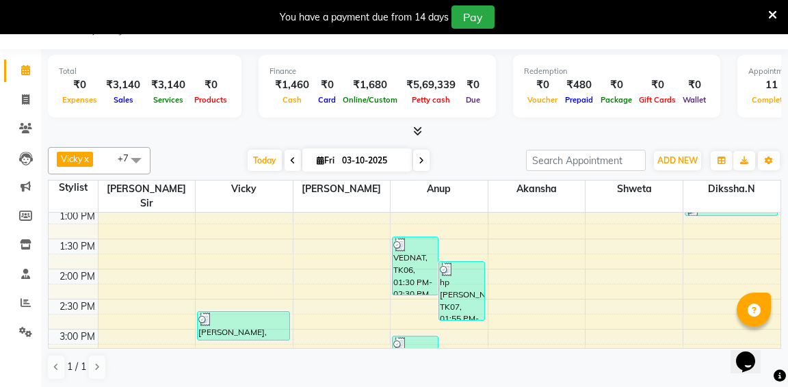
scroll to position [260, 0]
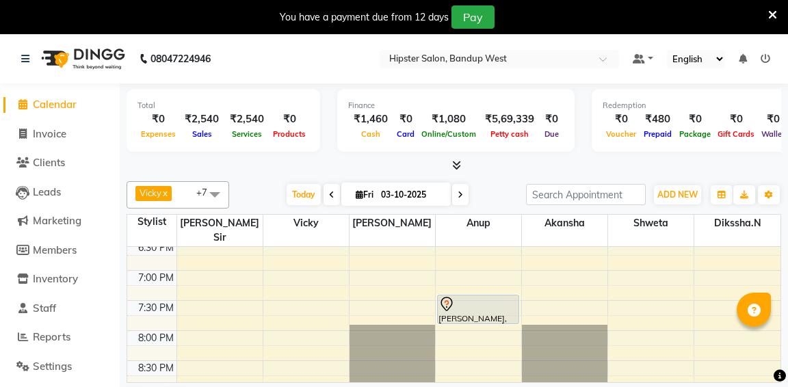
scroll to position [35, 0]
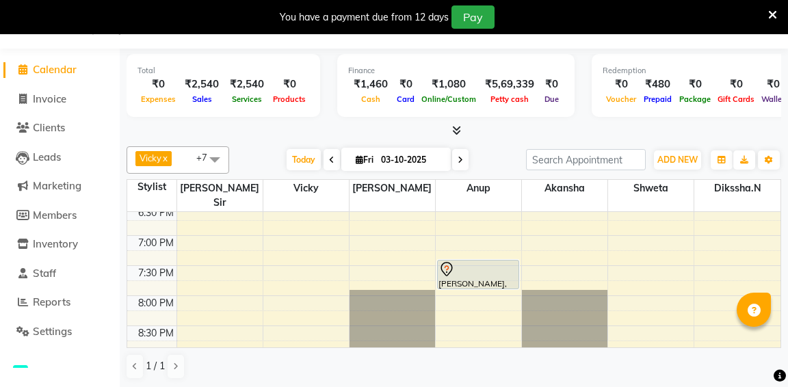
click at [302, 77] on div "₹0" at bounding box center [289, 85] width 40 height 16
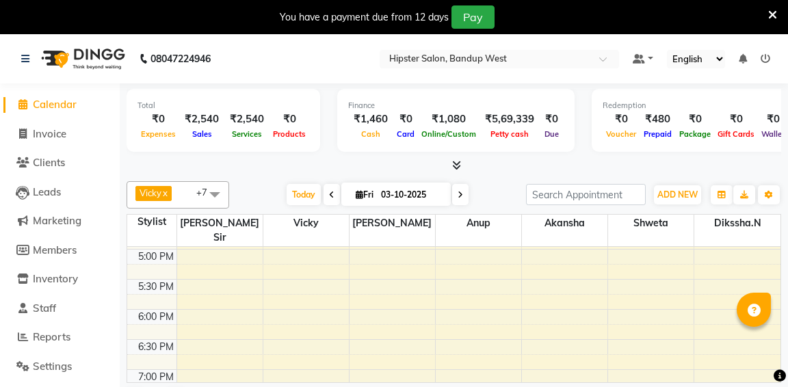
scroll to position [477, 0]
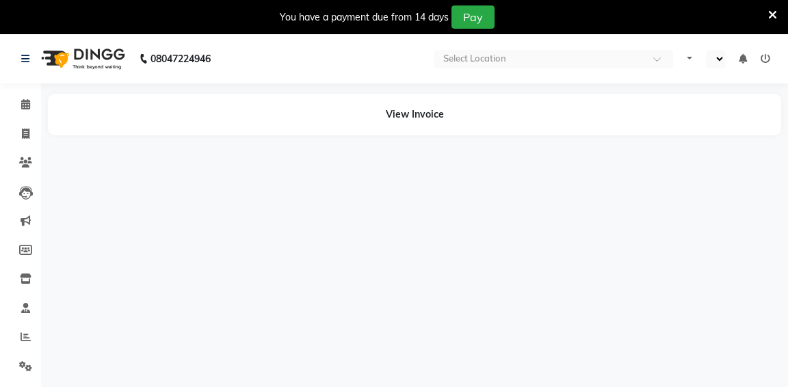
select select "en"
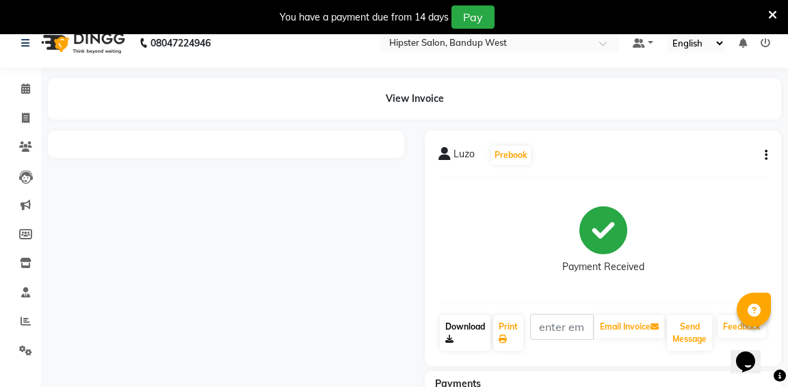
scroll to position [9, 0]
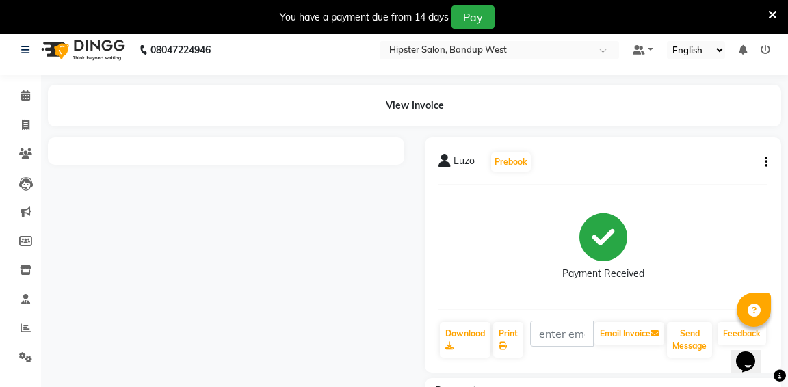
click at [412, 229] on div at bounding box center [226, 314] width 377 height 354
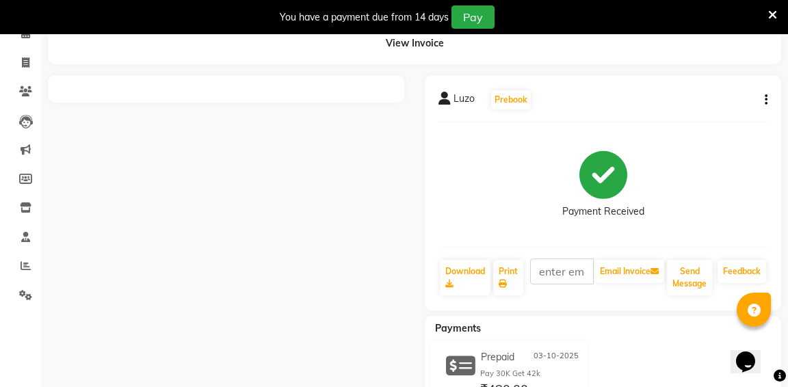
scroll to position [77, 0]
